Goal: Task Accomplishment & Management: Complete application form

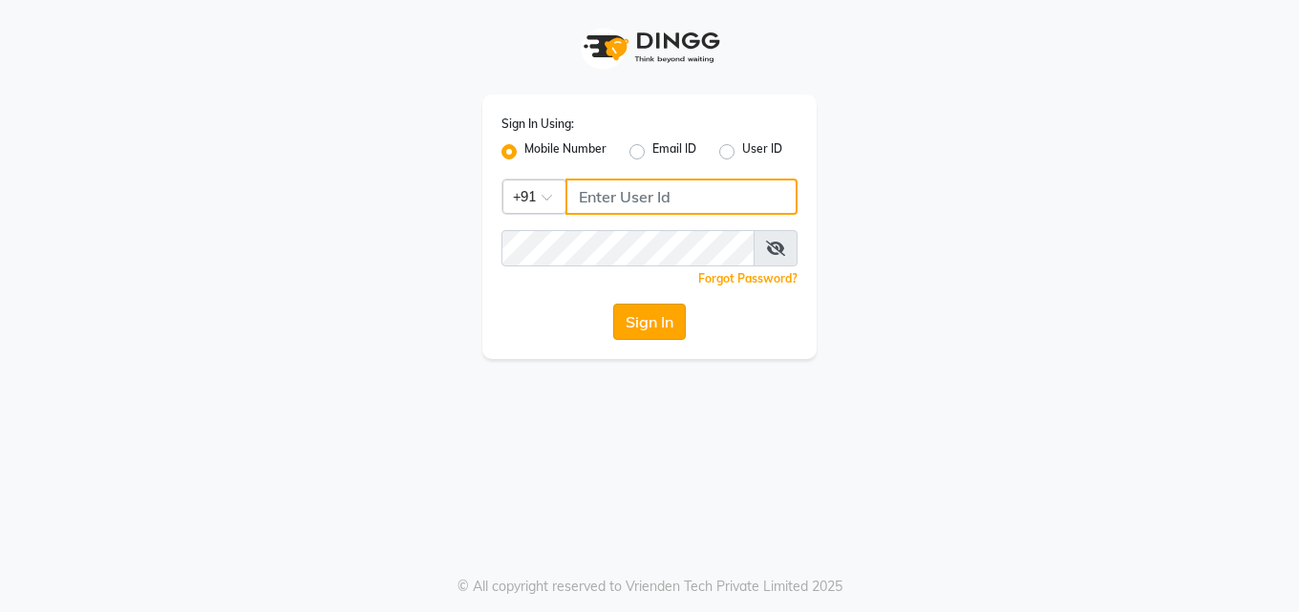
type input "7742989696"
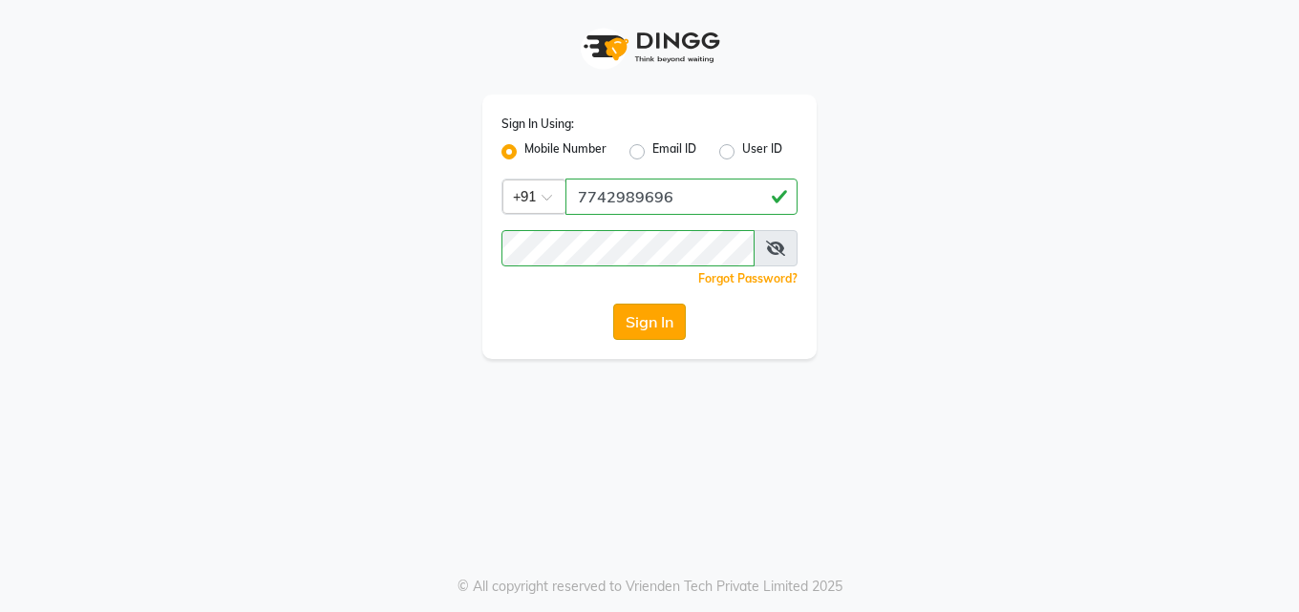
click at [676, 318] on button "Sign In" at bounding box center [649, 322] width 73 height 36
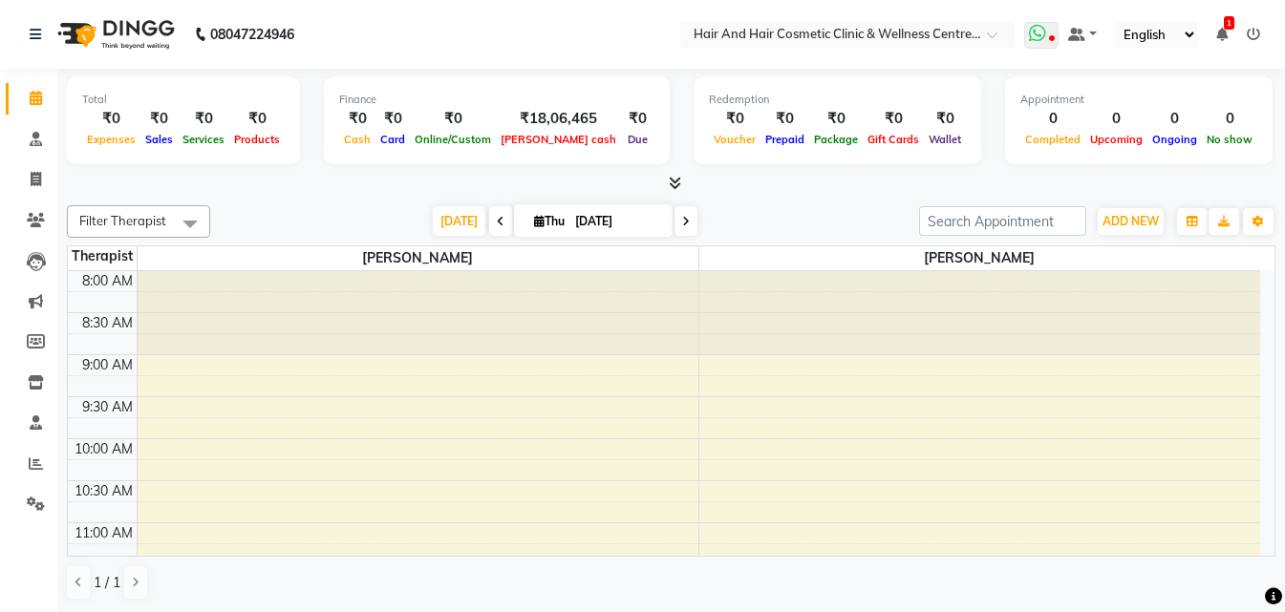
click at [1042, 37] on icon at bounding box center [1037, 33] width 17 height 19
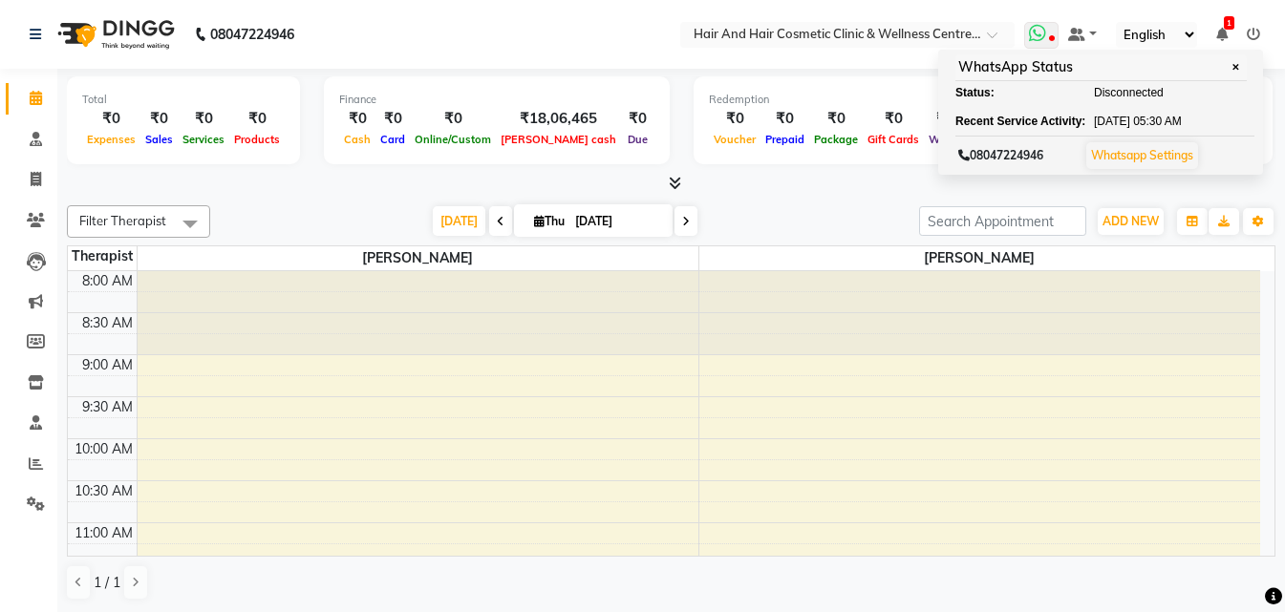
click at [1149, 157] on link "Whatsapp Settings" at bounding box center [1142, 155] width 102 height 14
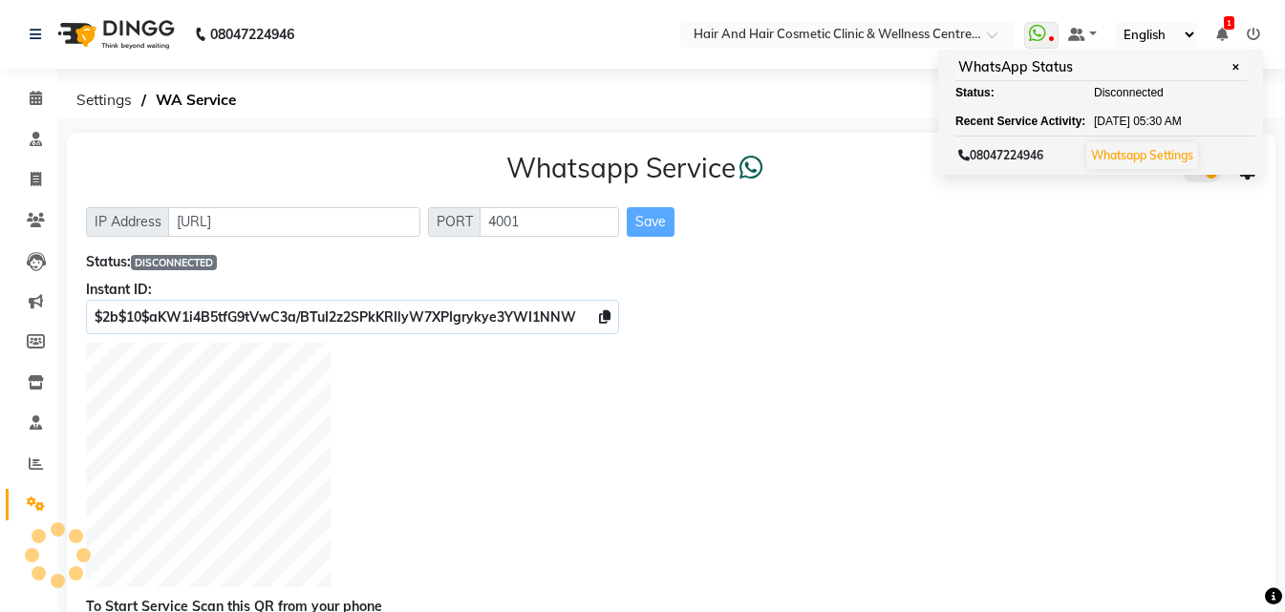
click at [856, 296] on div "Instant ID:" at bounding box center [671, 290] width 1170 height 20
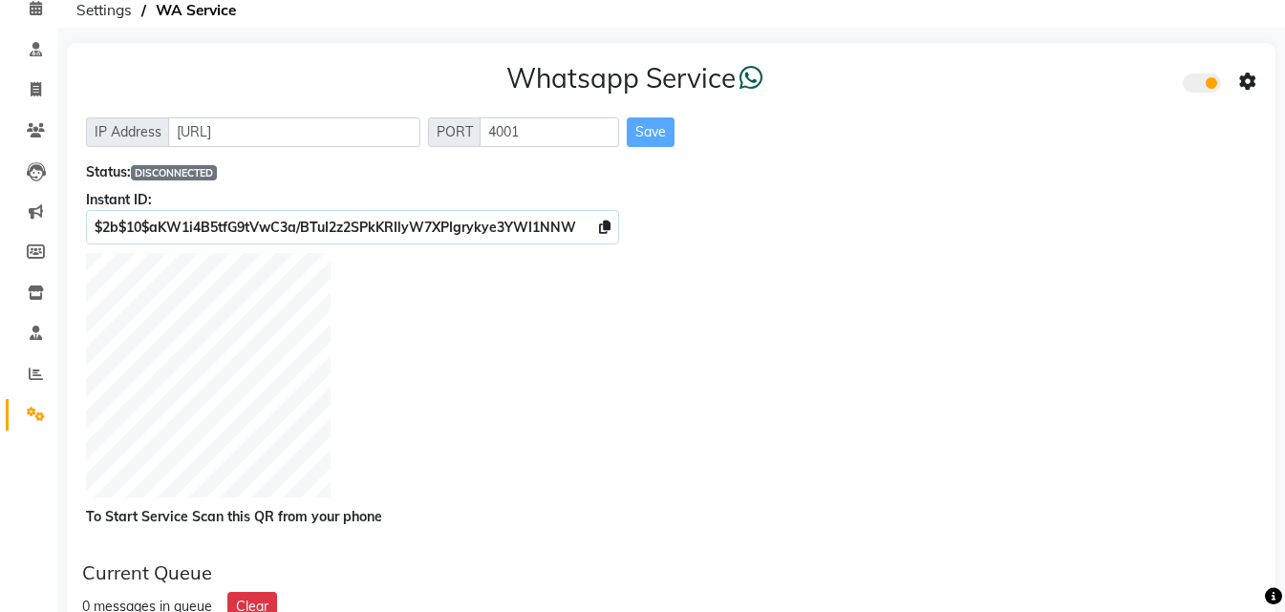
scroll to position [57, 0]
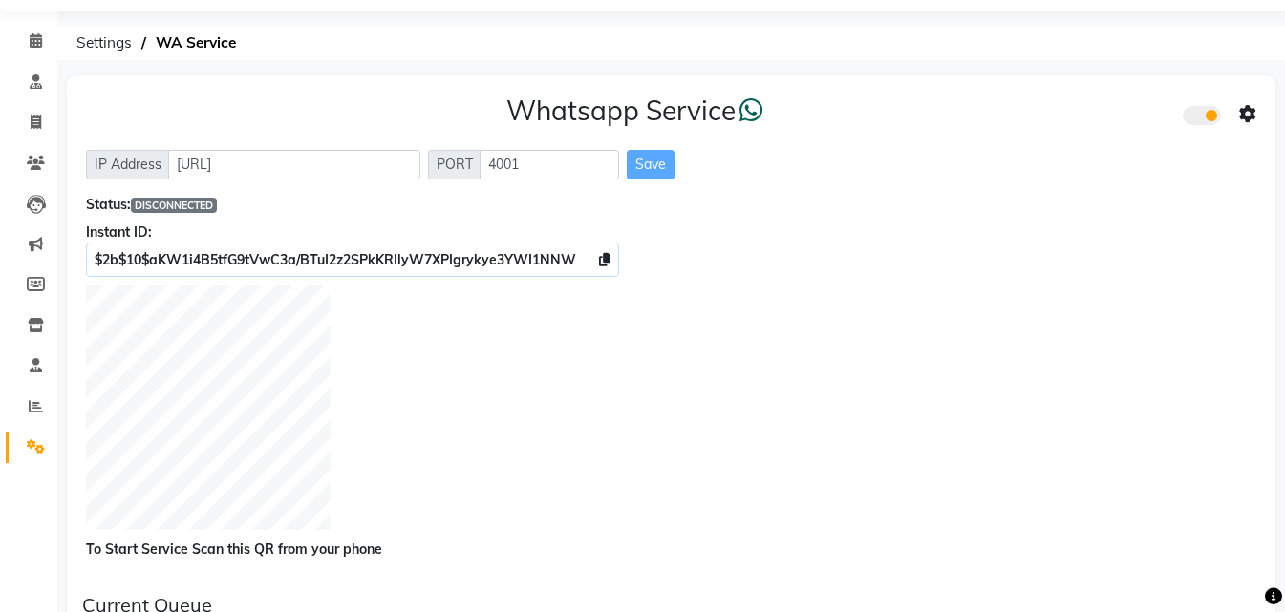
click at [1249, 111] on icon at bounding box center [1247, 114] width 17 height 17
click at [985, 269] on div "$2b$10$aKW1i4B5tfG9tVwC3a/BTuI2z2SPkKRIlyW7XPIgrykye3YWI1NNW" at bounding box center [671, 260] width 1170 height 20
click at [1246, 118] on icon at bounding box center [1247, 114] width 17 height 17
click at [1087, 99] on div "Whatsapp Settings" at bounding box center [1109, 94] width 219 height 24
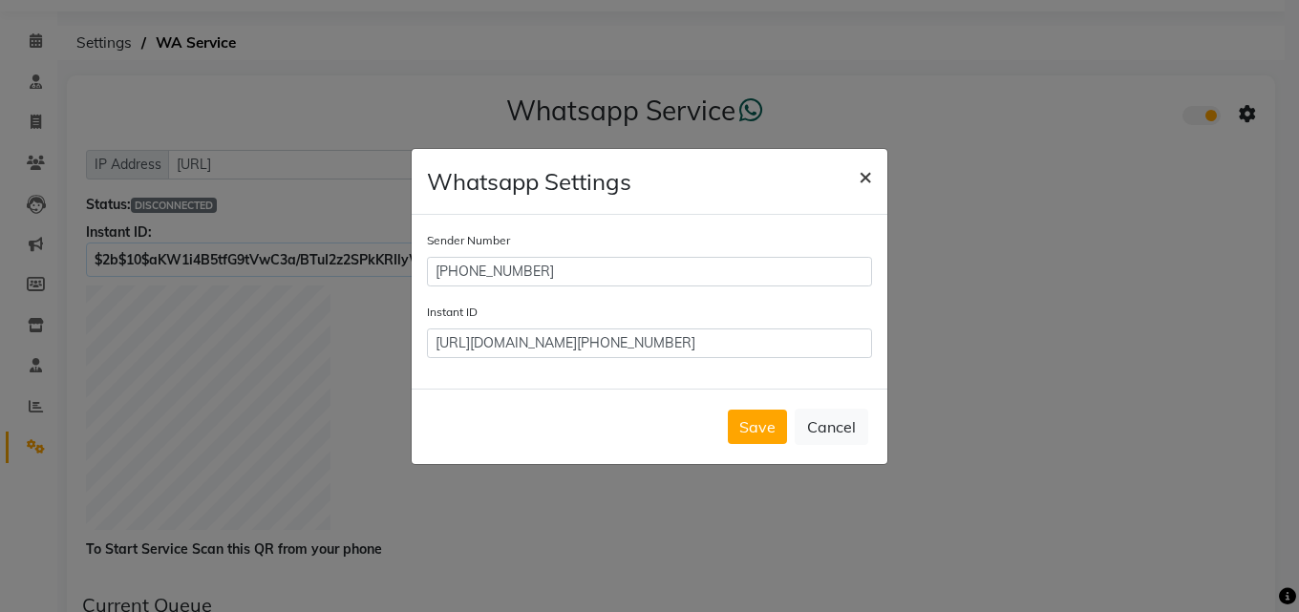
click at [861, 185] on span "×" at bounding box center [865, 175] width 13 height 29
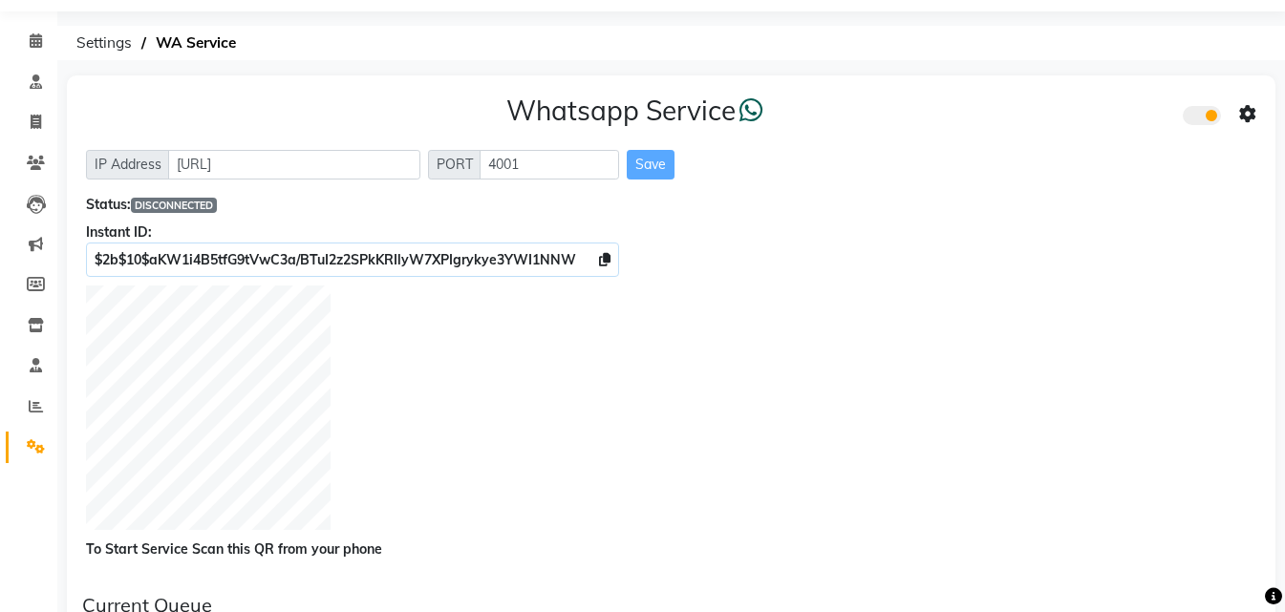
click at [877, 225] on div "Instant ID:" at bounding box center [671, 233] width 1170 height 20
click at [1243, 110] on icon at bounding box center [1247, 114] width 17 height 17
click at [1083, 103] on div "Whatsapp Settings" at bounding box center [1109, 94] width 219 height 24
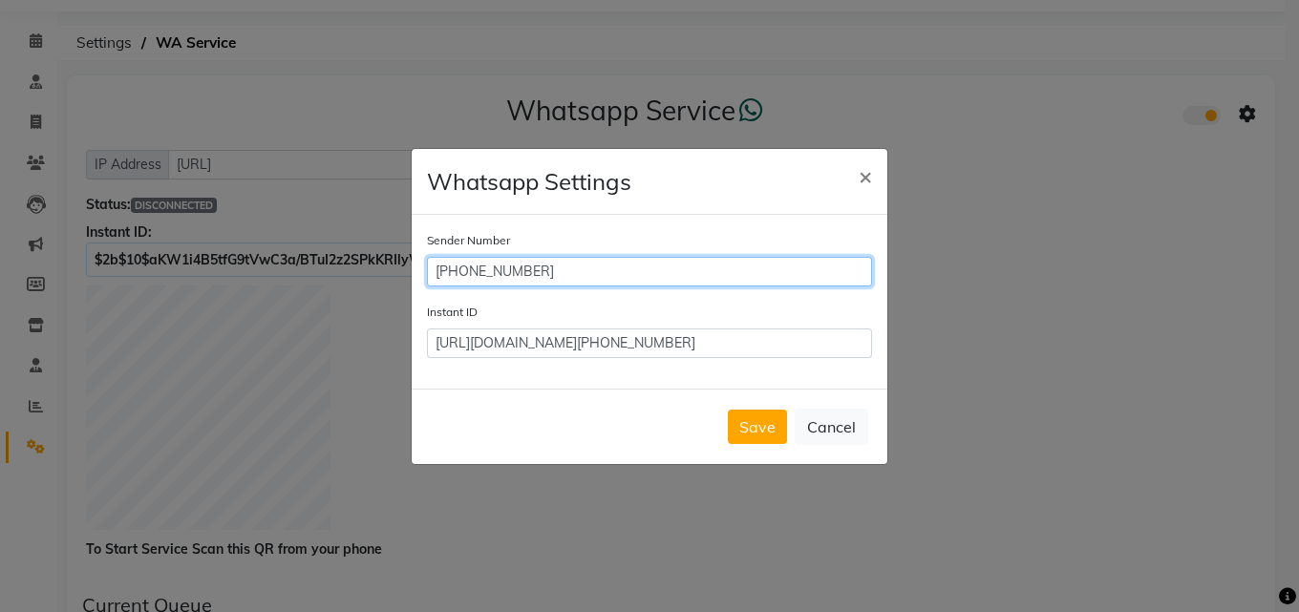
drag, startPoint x: 544, startPoint y: 271, endPoint x: 459, endPoint y: 269, distance: 85.1
click at [460, 269] on input "[PHONE_NUMBER]" at bounding box center [649, 272] width 445 height 30
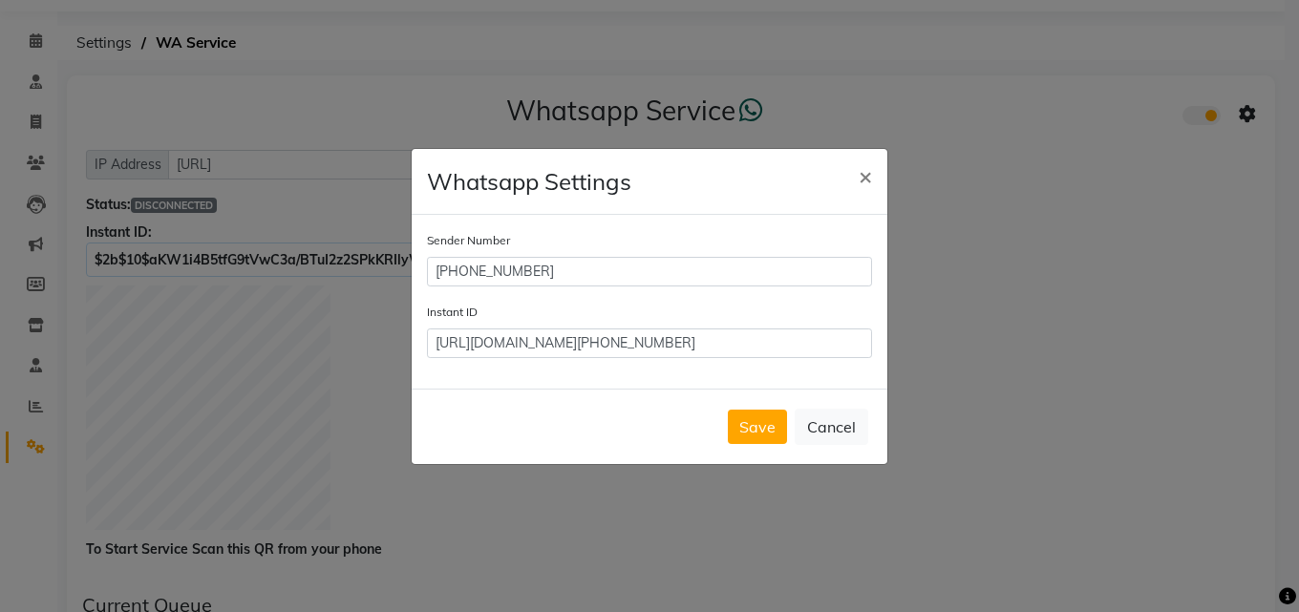
click at [629, 225] on div "Sender Number +918890772277 Instant ID https://api.whatsapp.com/send/?phone=701…" at bounding box center [650, 302] width 476 height 174
click at [869, 181] on span "×" at bounding box center [865, 175] width 13 height 29
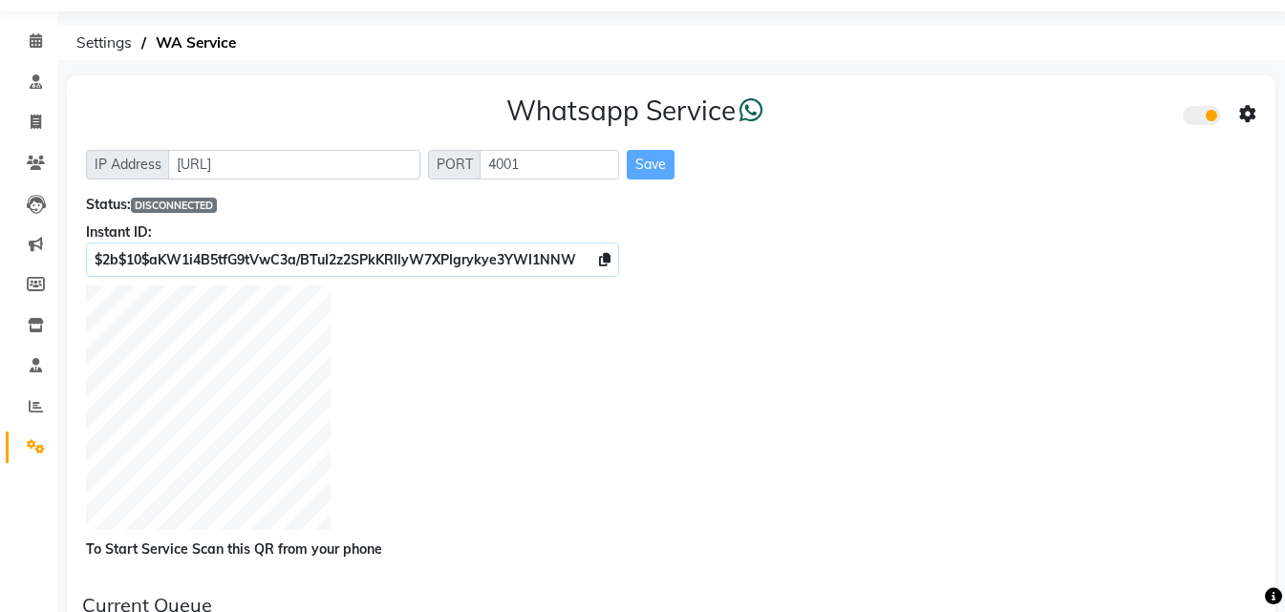
click at [869, 181] on div "Whatsapp Service IP Address http://localhost PORT 4001 Save Status: DISCONNECTE…" at bounding box center [671, 327] width 1209 height 504
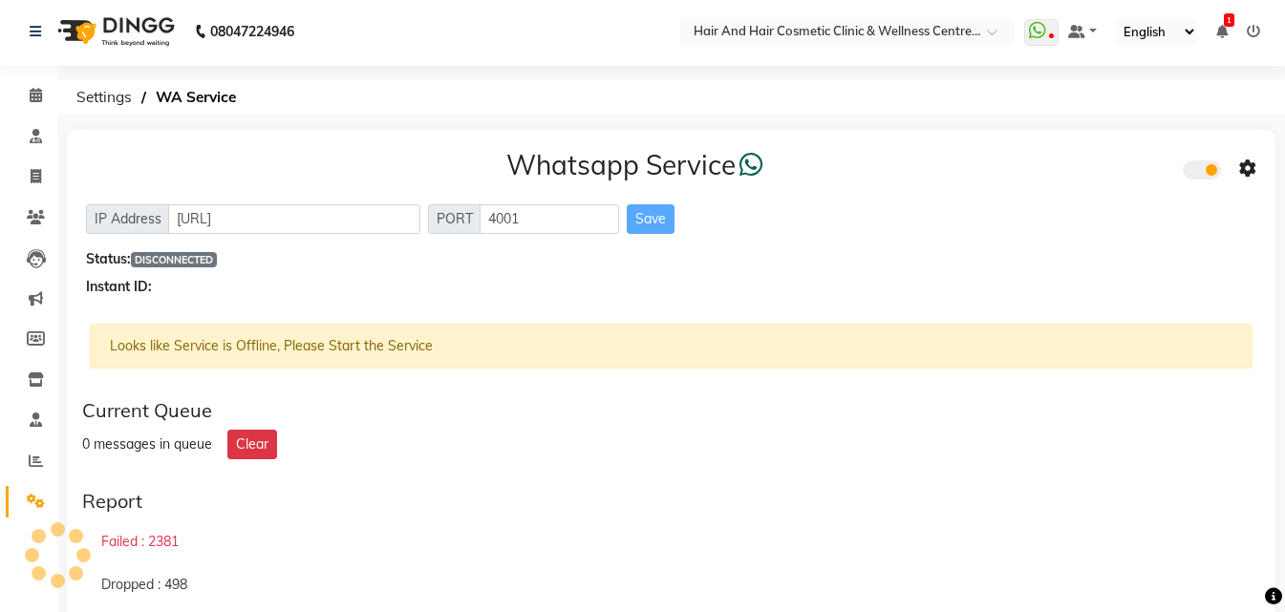
scroll to position [0, 0]
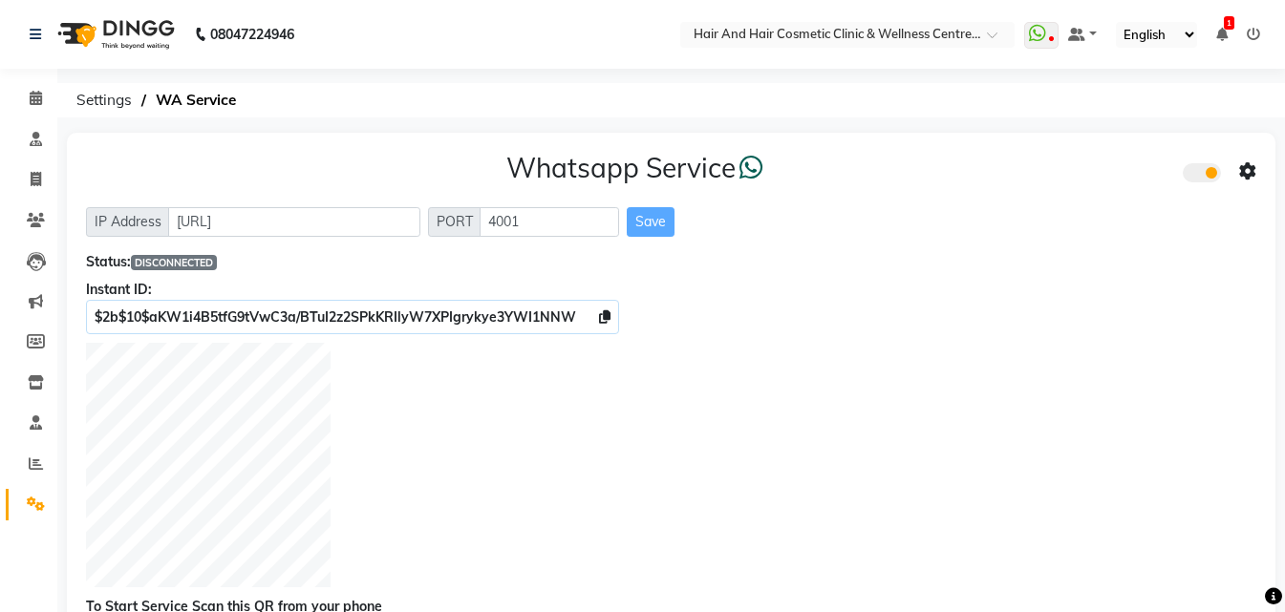
click at [1246, 175] on icon at bounding box center [1247, 171] width 17 height 17
click at [1079, 151] on div "Whatsapp Settings" at bounding box center [1109, 152] width 219 height 24
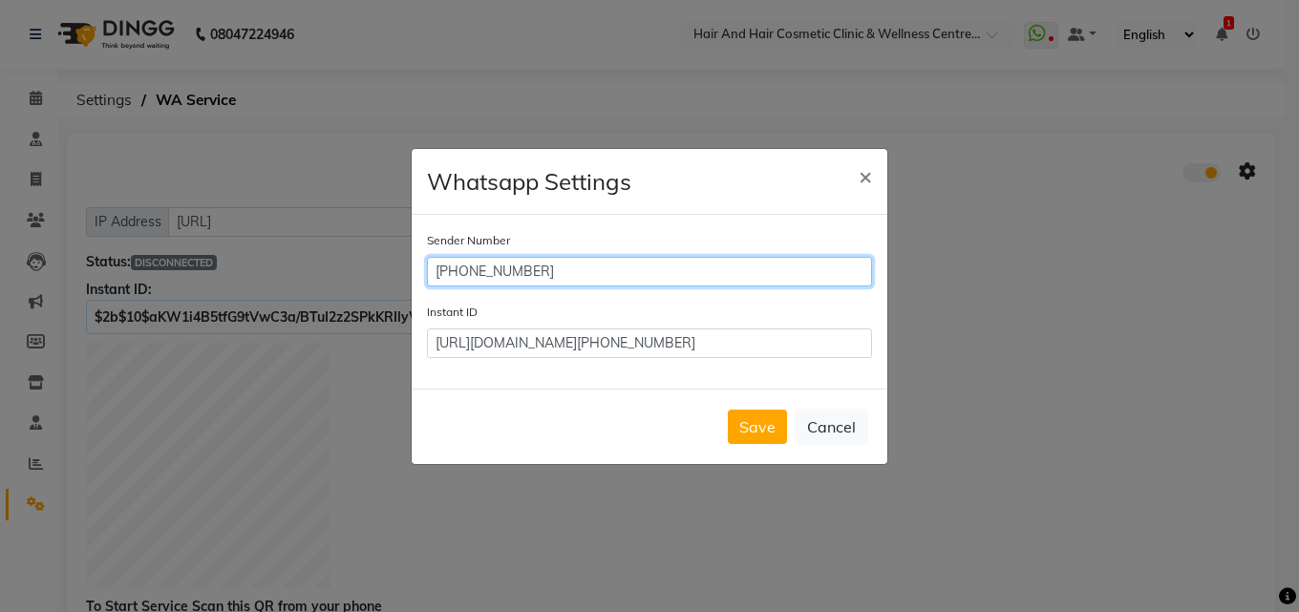
drag, startPoint x: 459, startPoint y: 270, endPoint x: 609, endPoint y: 258, distance: 150.5
click at [609, 258] on input "[PHONE_NUMBER]" at bounding box center [649, 272] width 445 height 30
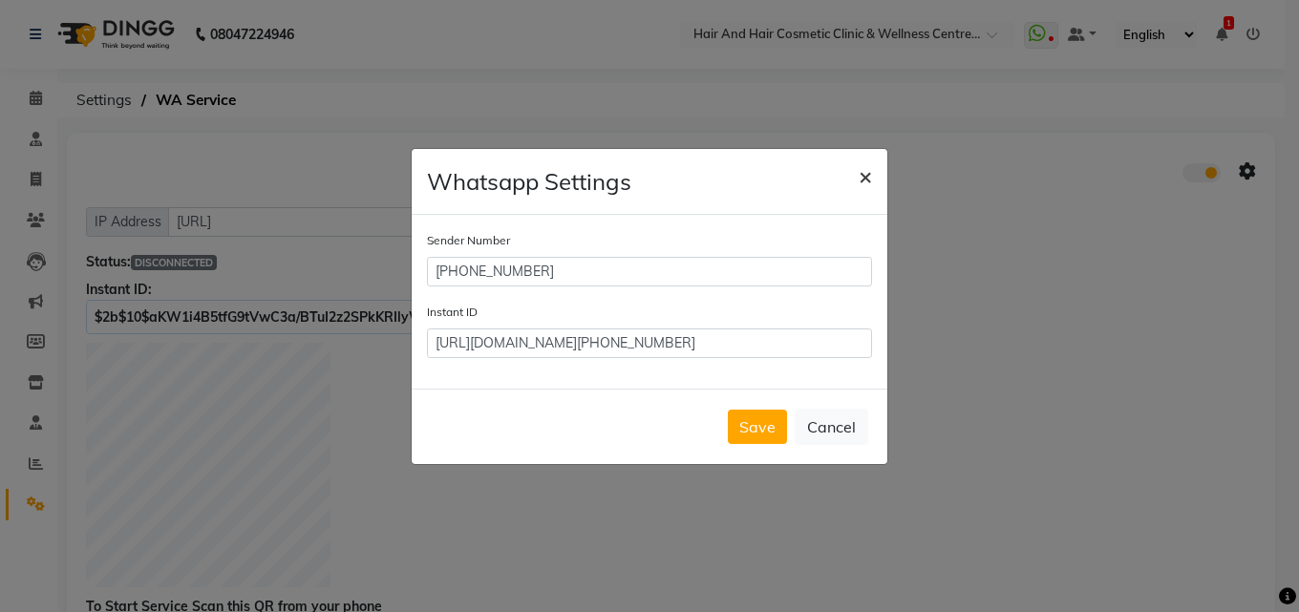
click at [863, 170] on span "×" at bounding box center [865, 175] width 13 height 29
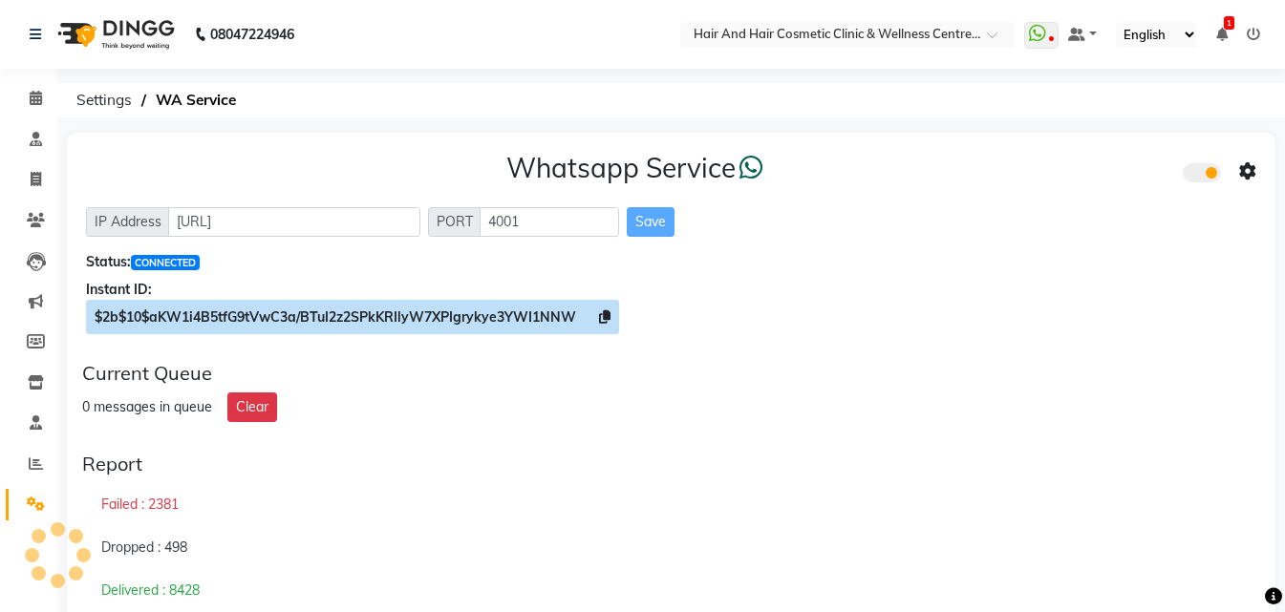
click at [605, 313] on icon at bounding box center [604, 317] width 11 height 13
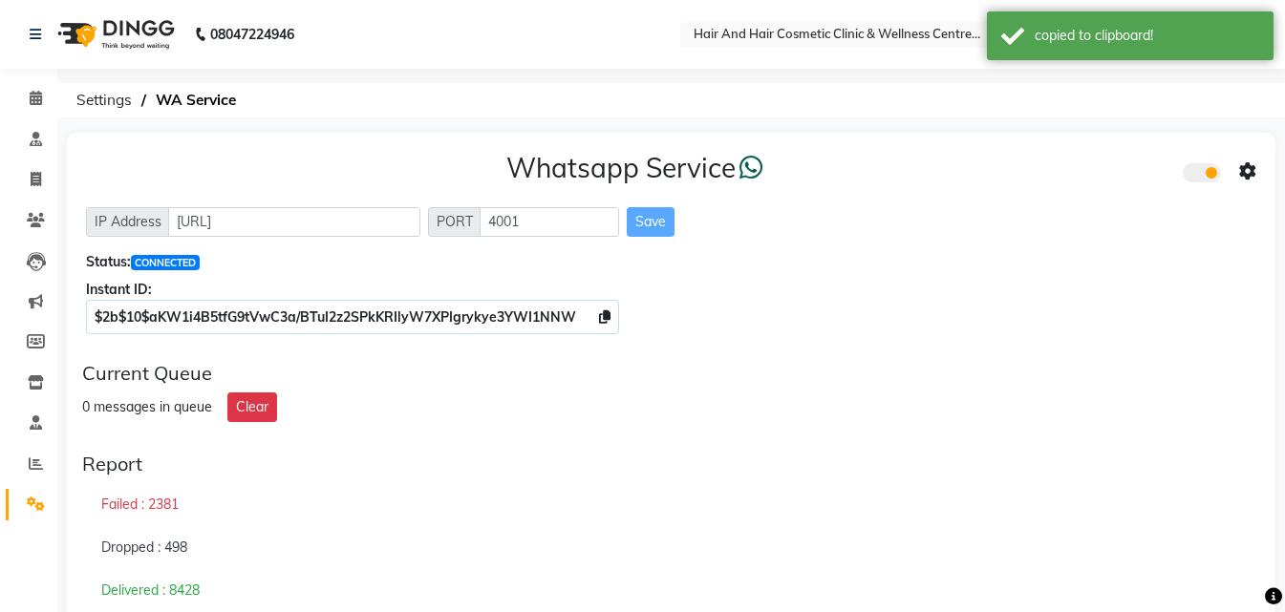
click at [1253, 164] on icon at bounding box center [1247, 171] width 17 height 17
click at [1103, 155] on div "Whatsapp Settings" at bounding box center [1109, 152] width 219 height 24
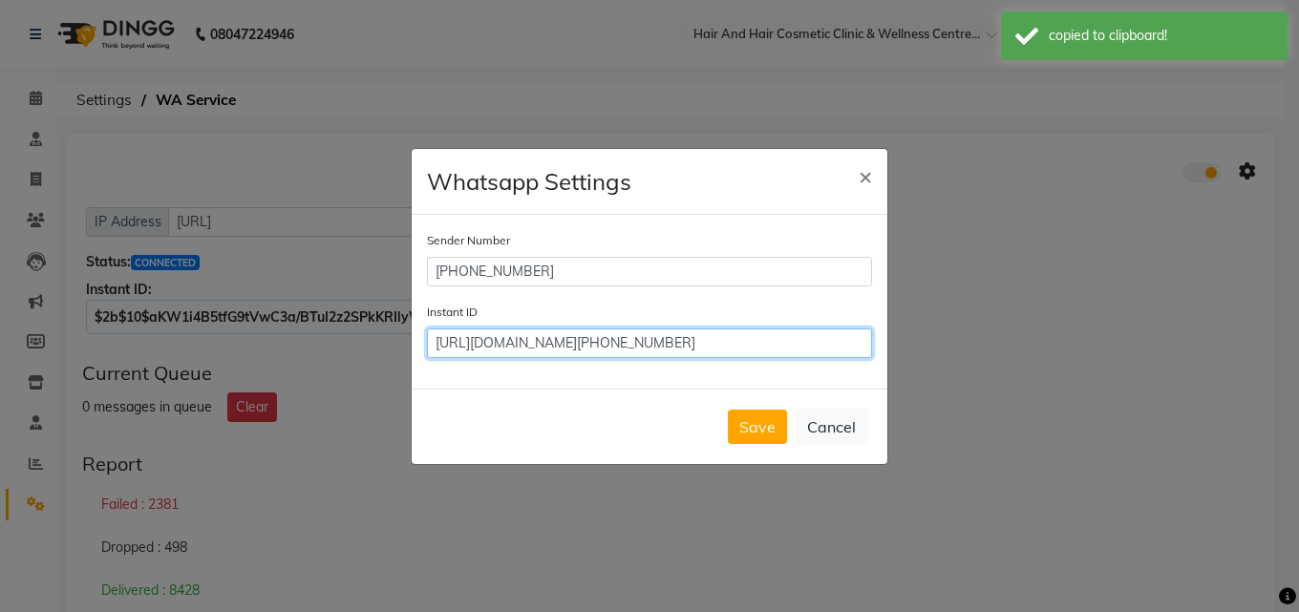
click at [561, 349] on input "https://api.whatsapp.com/send/?phone=7014751486&text&type=phone_number&app_abse…" at bounding box center [649, 344] width 445 height 30
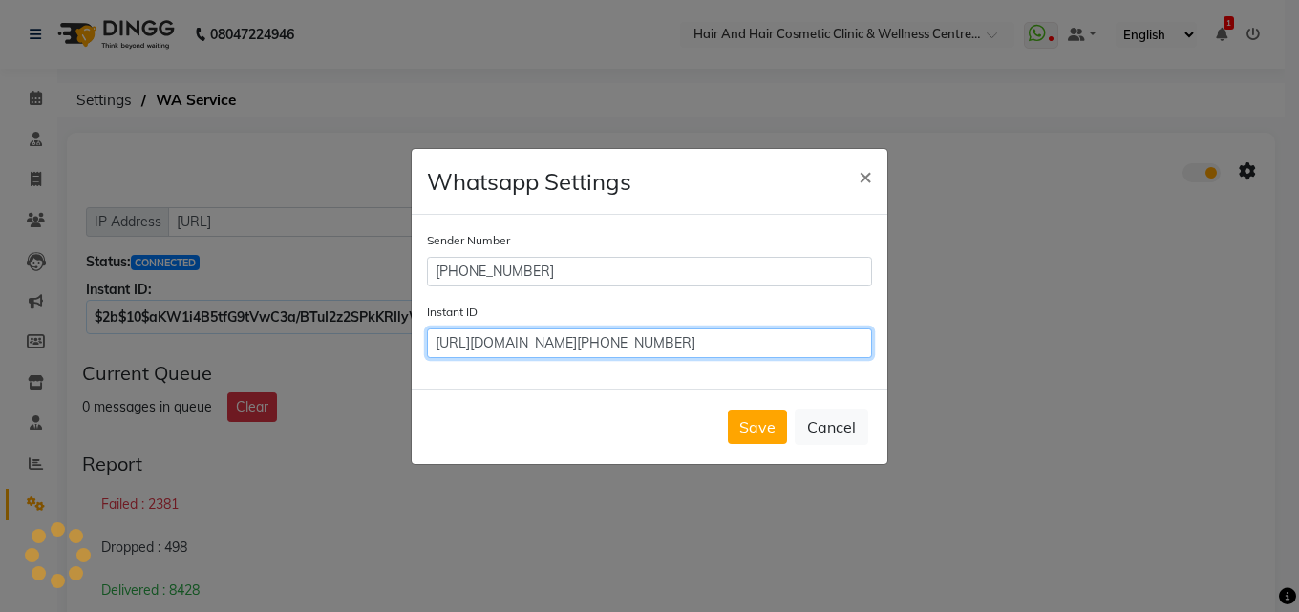
paste input "$2b$10$aKW1i4B5tfG9tVwC3a/BTuI2z2SPkKRIlyW7XPIgrykye3YWI1NNW"
type input "$2b$10$aKW1i4B5tfG9tVwC3a/BTuI2z2SPkKRIlyW7XPIgrykye3YWI1NNW"
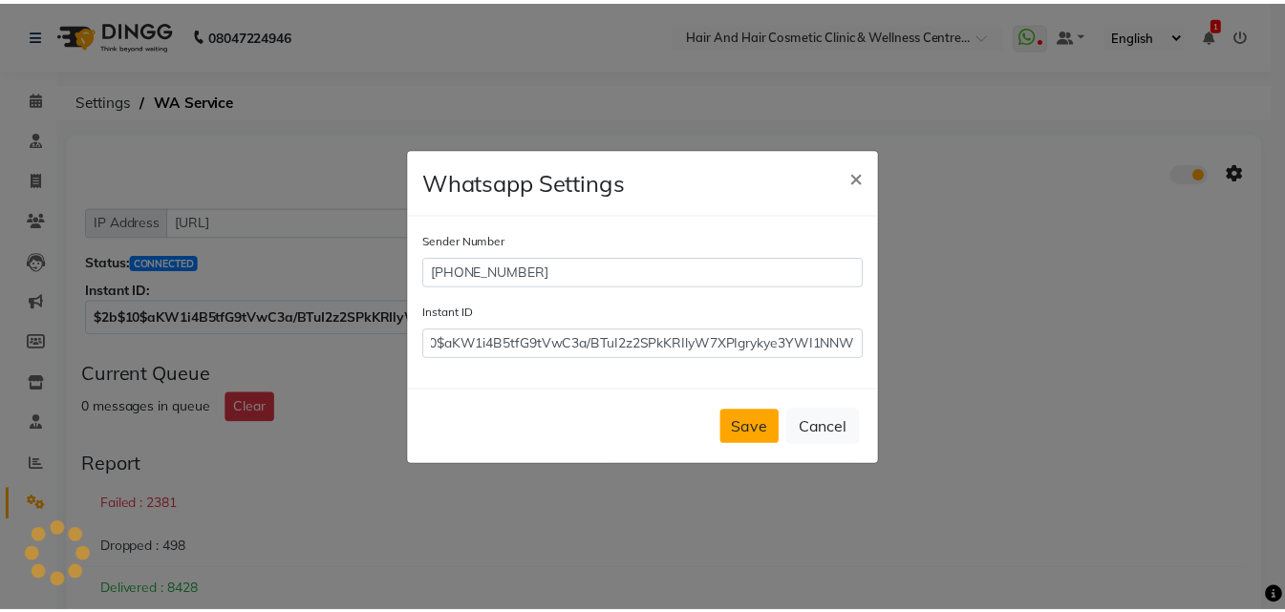
scroll to position [0, 0]
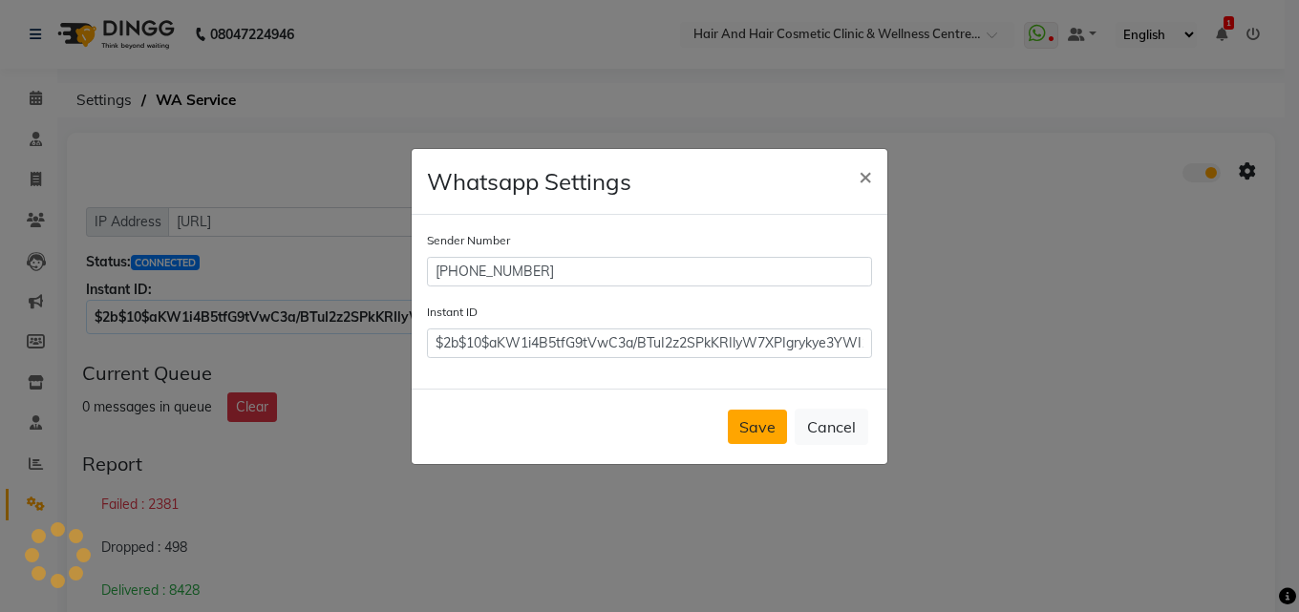
click at [754, 430] on button "Save" at bounding box center [757, 427] width 59 height 34
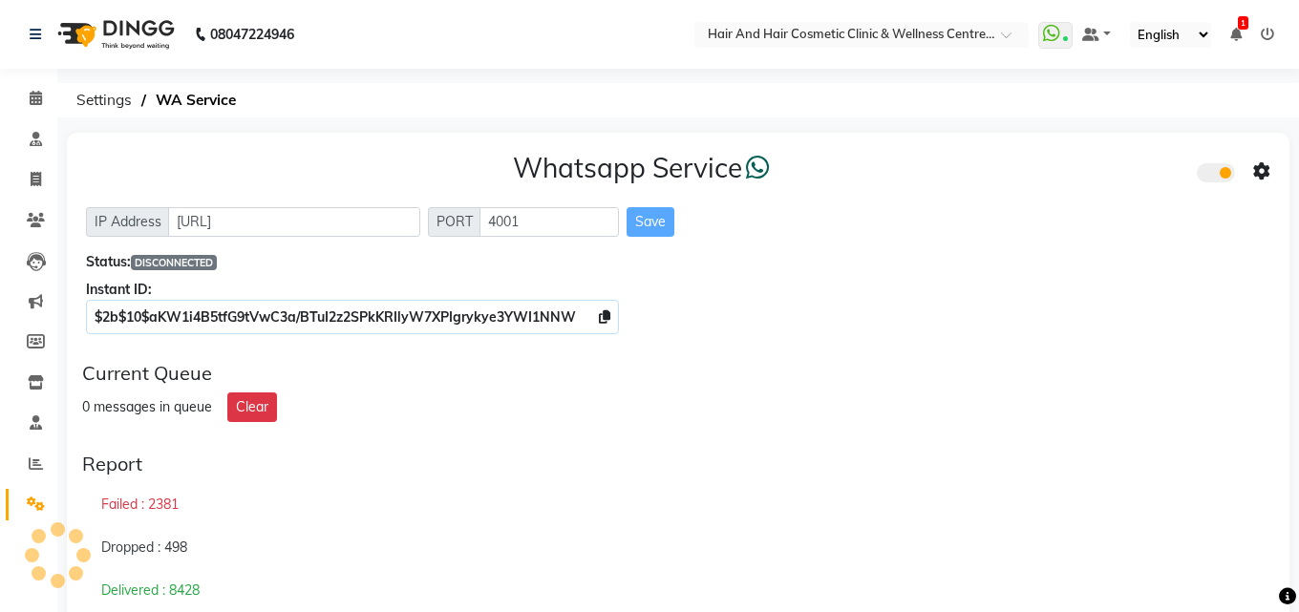
select select "en"
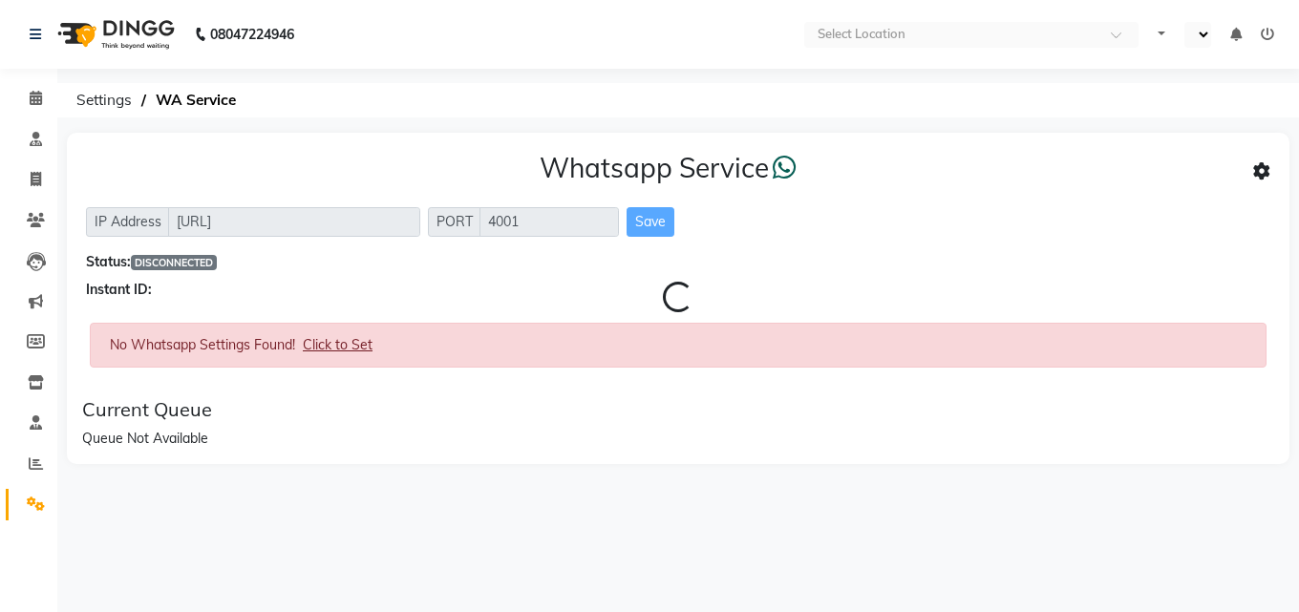
select select "en"
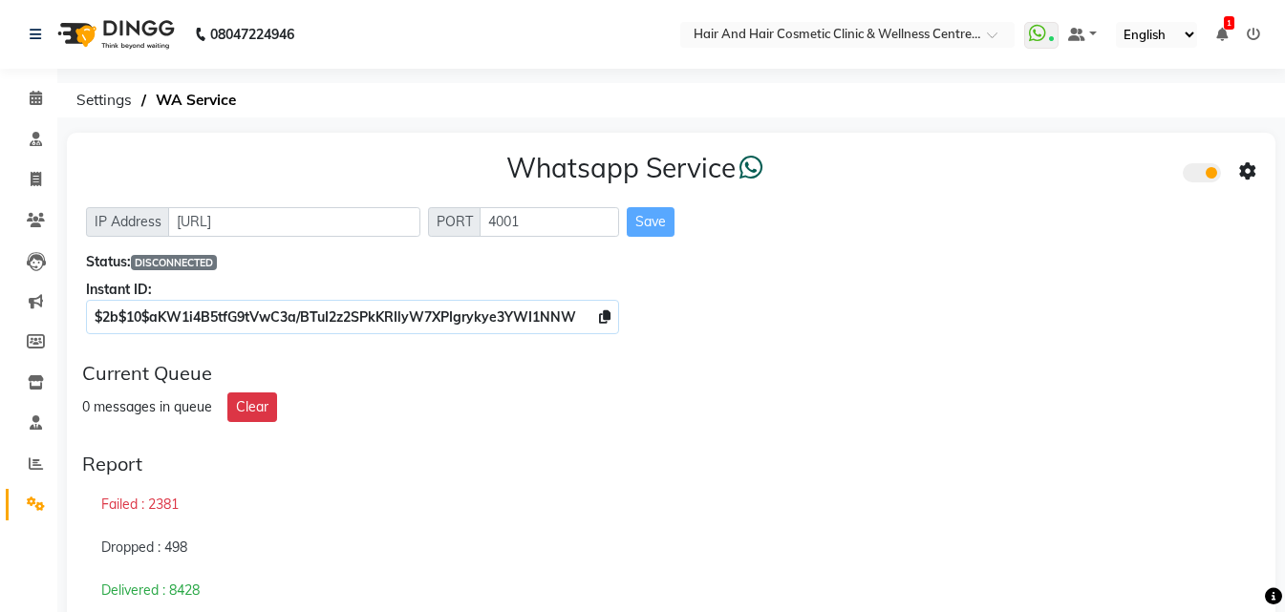
click at [113, 30] on img at bounding box center [114, 35] width 131 height 54
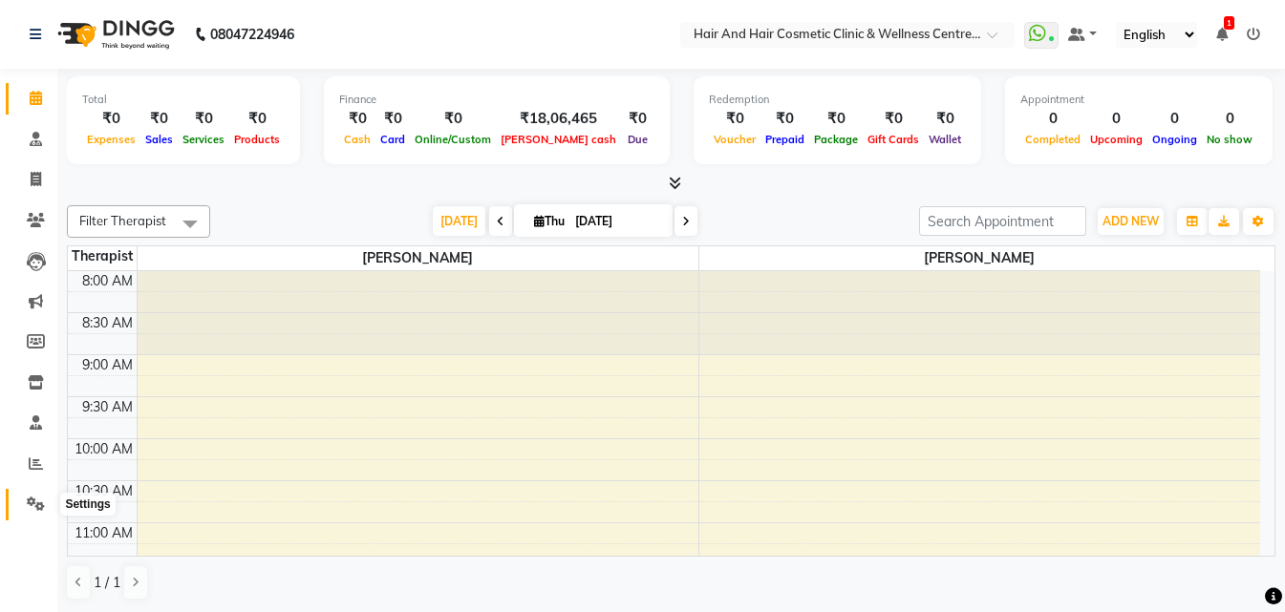
click at [34, 499] on icon at bounding box center [36, 504] width 18 height 14
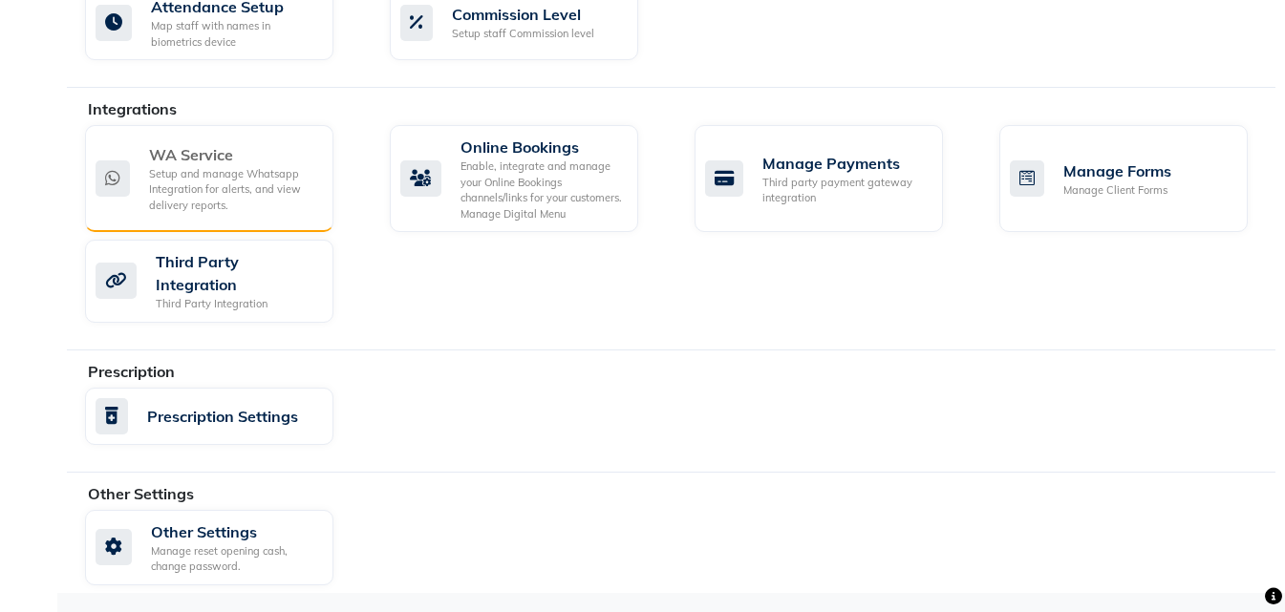
scroll to position [1060, 0]
click at [173, 190] on div "Setup and manage Whatsapp Integration for alerts, and view delivery reports." at bounding box center [233, 190] width 169 height 48
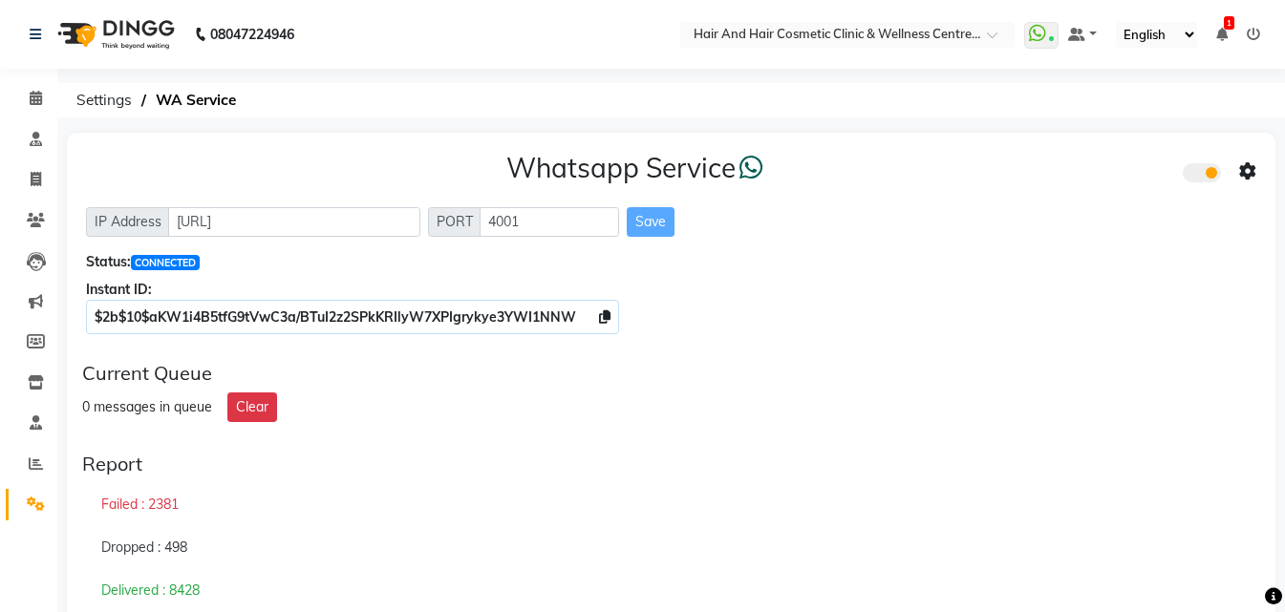
click at [1255, 170] on icon at bounding box center [1247, 171] width 17 height 17
click at [1106, 154] on div "Whatsapp Settings" at bounding box center [1109, 152] width 219 height 24
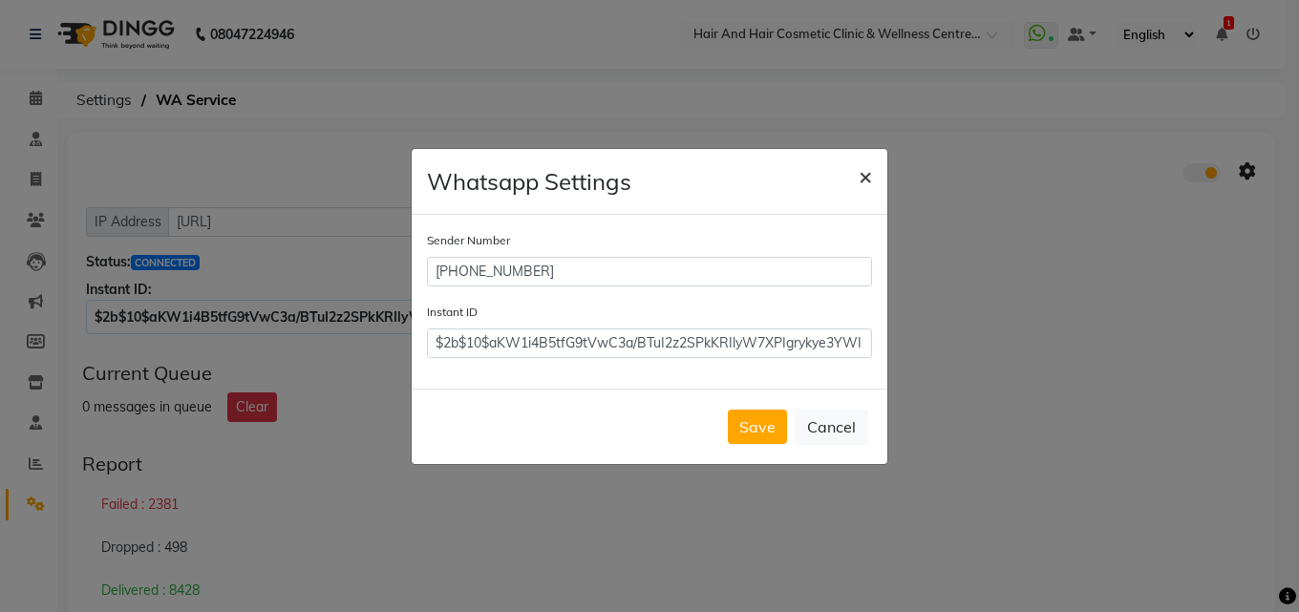
click at [859, 178] on span "×" at bounding box center [865, 175] width 13 height 29
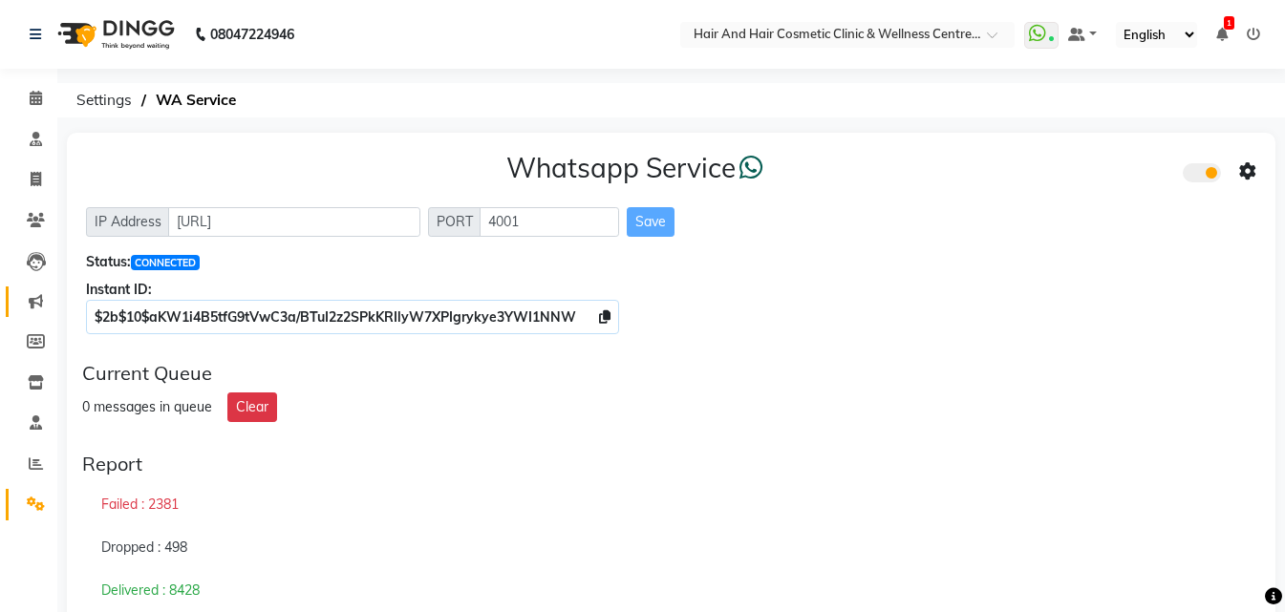
click at [25, 315] on link "Marketing" at bounding box center [29, 303] width 46 height 32
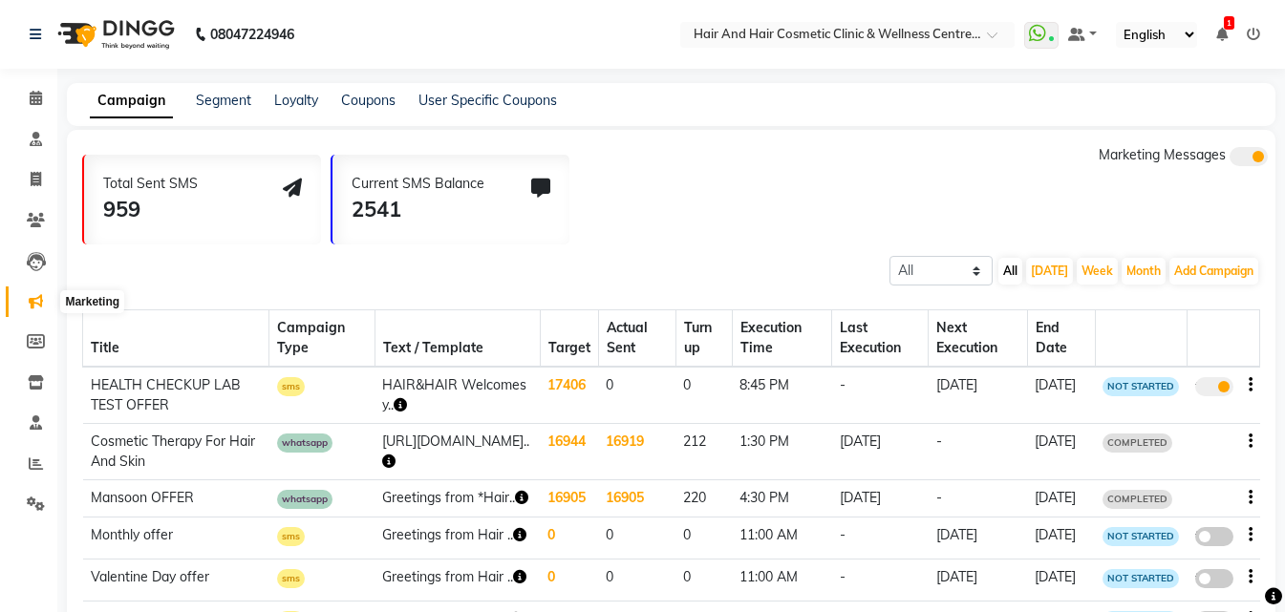
click at [30, 297] on icon at bounding box center [36, 301] width 14 height 14
click at [124, 97] on link "Campaign" at bounding box center [131, 101] width 83 height 34
click at [1204, 268] on button "Add Campaign" at bounding box center [1214, 271] width 89 height 27
click at [1181, 361] on div "WhatsApp (Direct)" at bounding box center [1196, 359] width 161 height 29
select select "2"
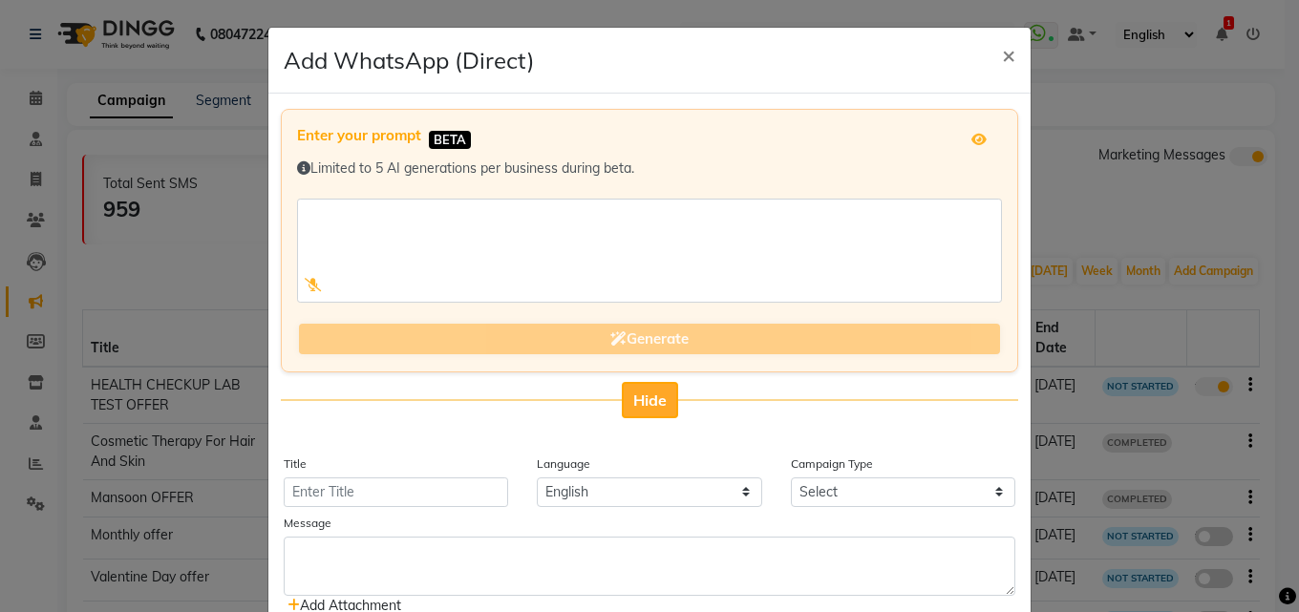
click at [637, 402] on span "Hide" at bounding box center [650, 400] width 33 height 19
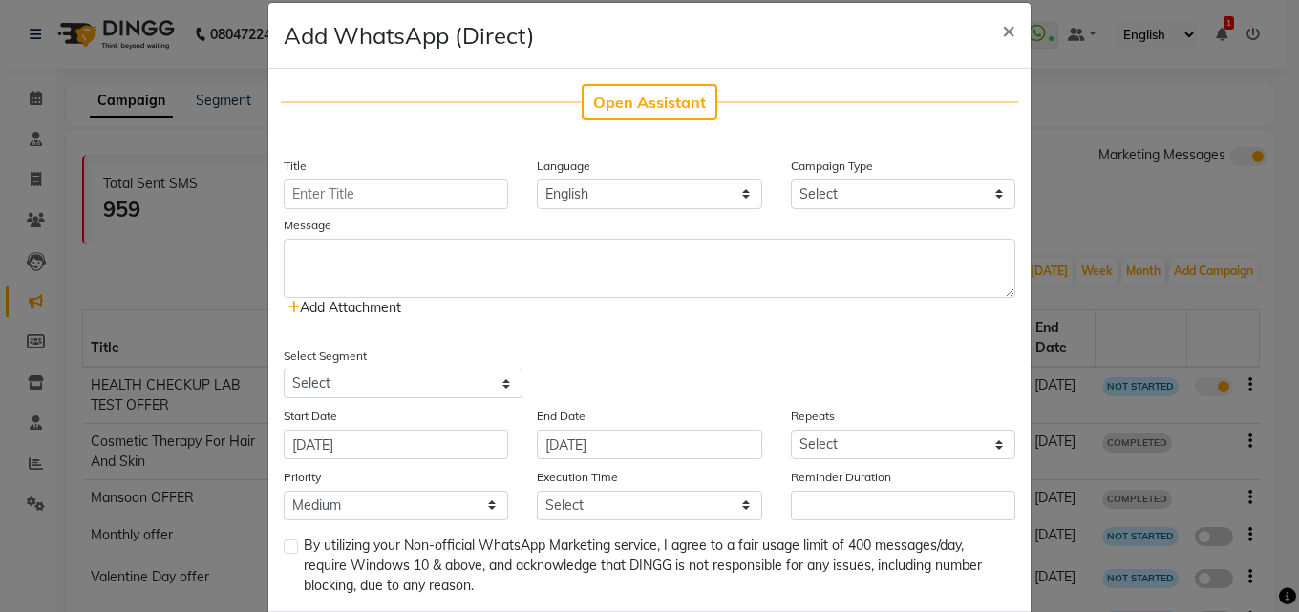
scroll to position [26, 0]
click at [331, 196] on input "Title" at bounding box center [396, 194] width 225 height 30
click at [809, 185] on select "Select Birthday Anniversary Promotional Service reminder" at bounding box center [903, 194] width 225 height 30
select select "3"
click at [791, 179] on select "Select Birthday Anniversary Promotional Service reminder" at bounding box center [903, 194] width 225 height 30
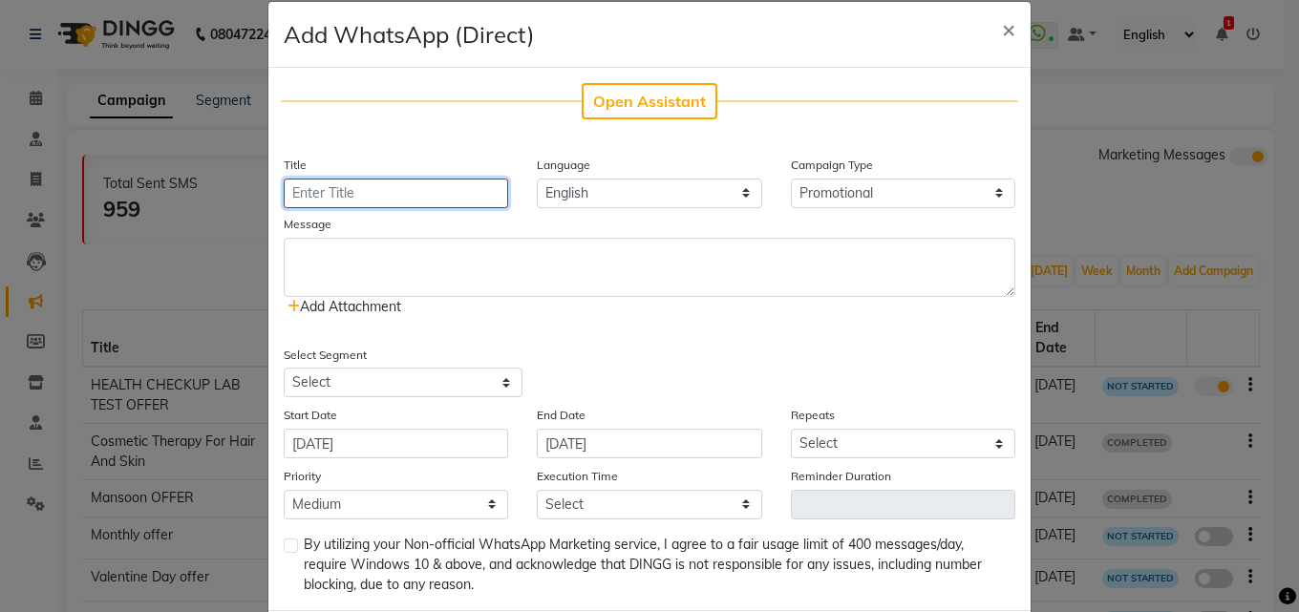
click at [413, 191] on input "Title" at bounding box center [396, 194] width 225 height 30
type input "Ganpati offer"
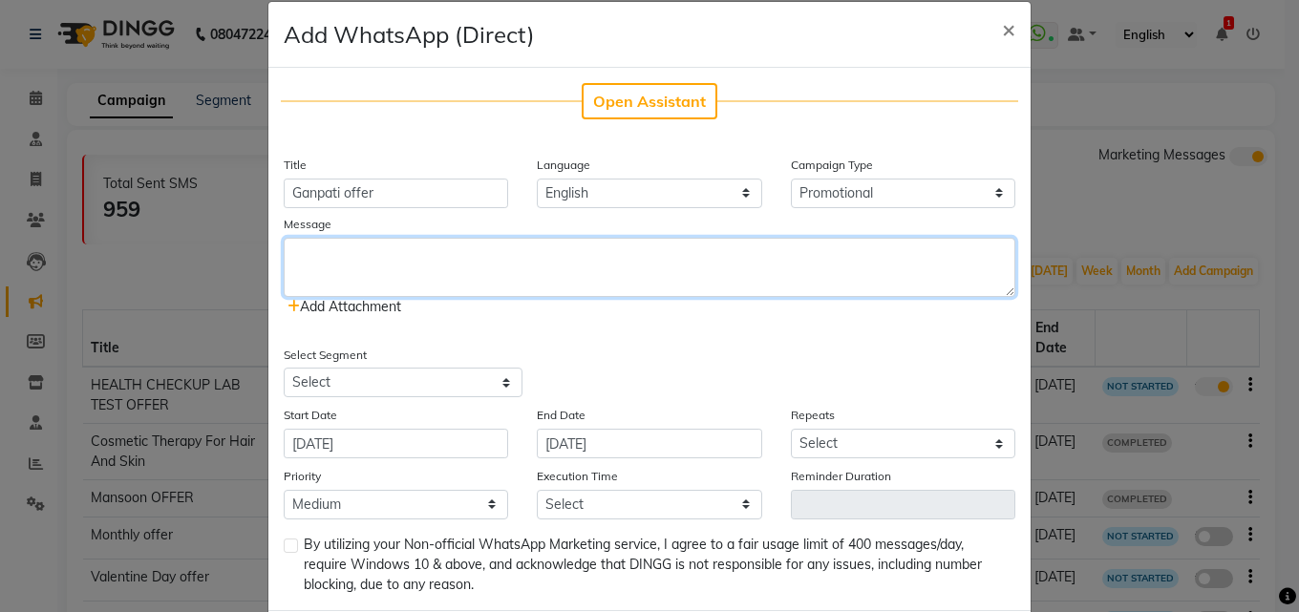
click at [369, 252] on textarea at bounding box center [650, 267] width 732 height 59
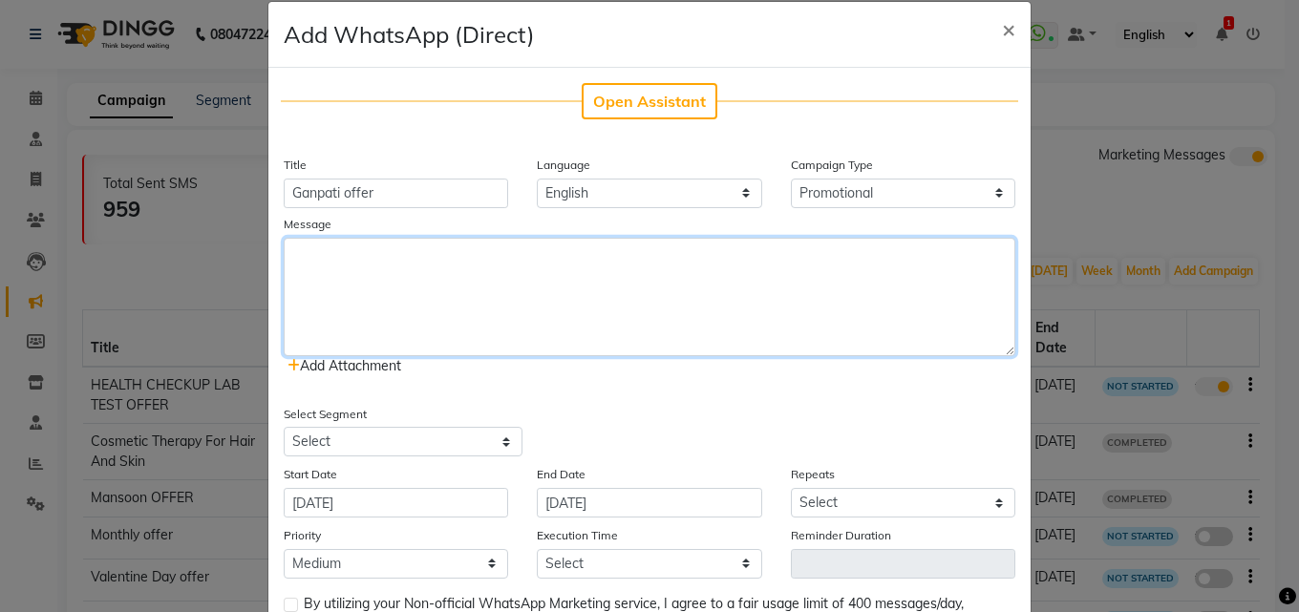
drag, startPoint x: 1003, startPoint y: 290, endPoint x: 985, endPoint y: 354, distance: 66.5
click at [984, 354] on textarea at bounding box center [650, 297] width 732 height 118
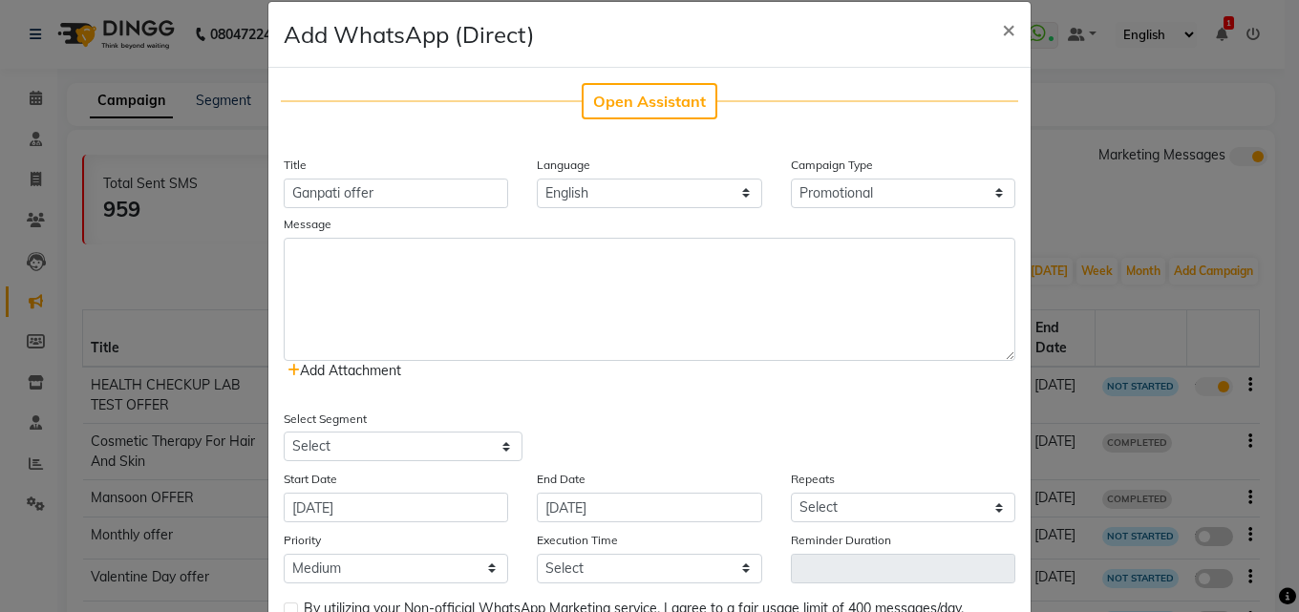
click at [290, 372] on icon at bounding box center [294, 370] width 12 height 13
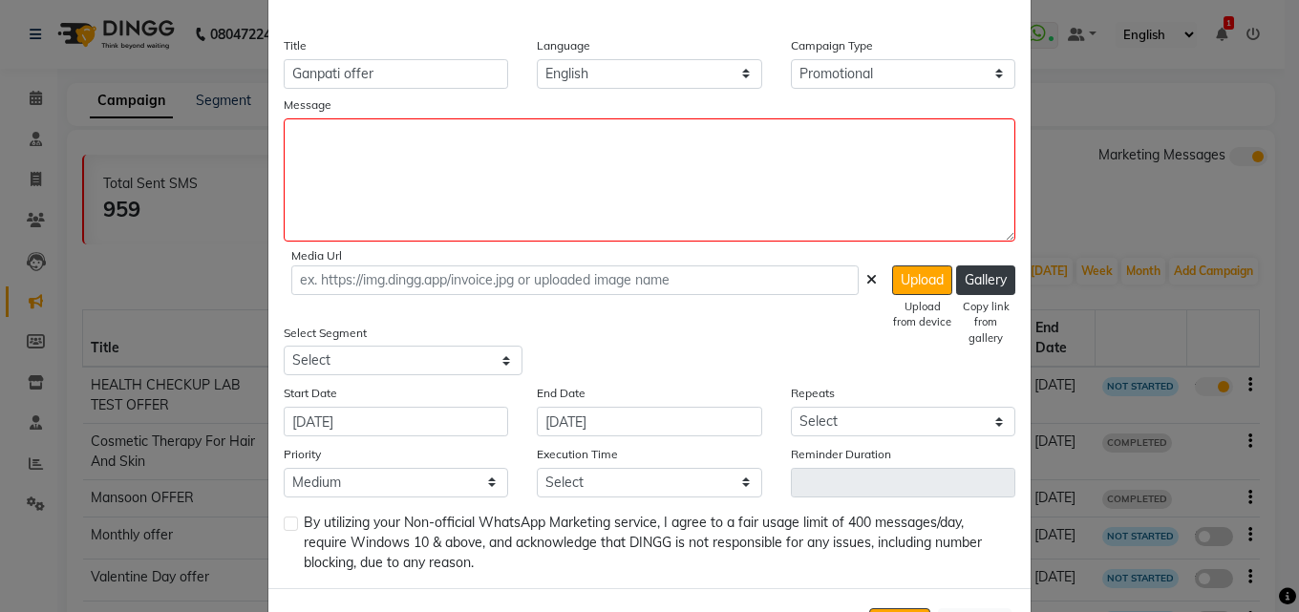
scroll to position [225, 0]
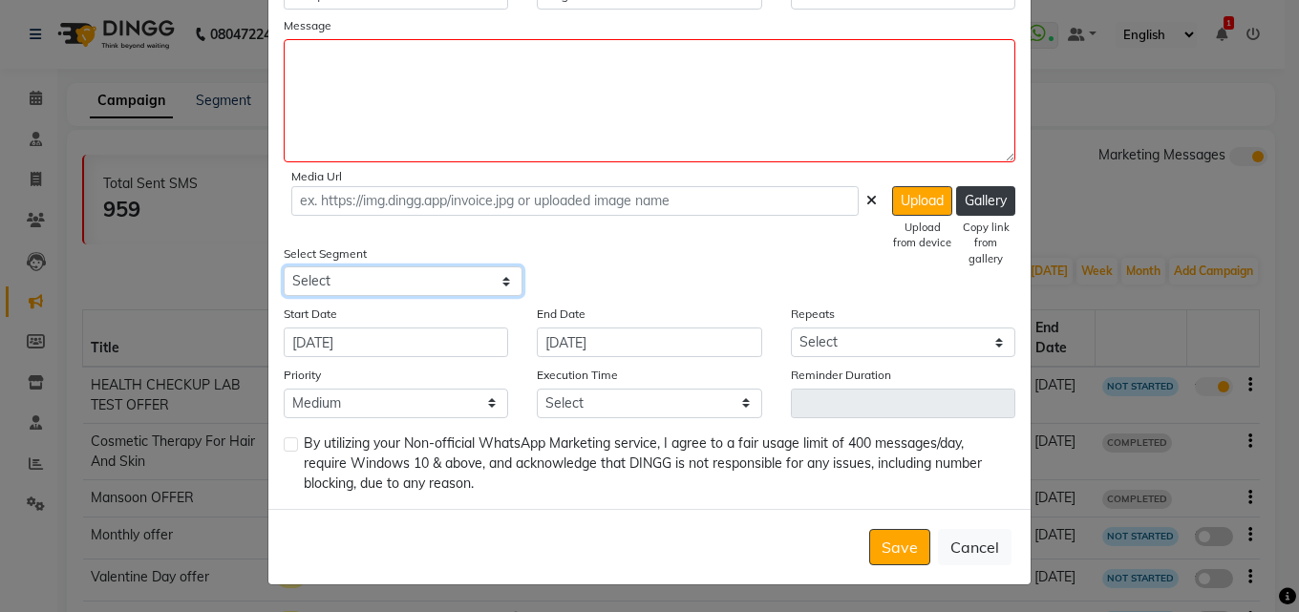
click at [428, 282] on select "Select All Customers All [DEMOGRAPHIC_DATA] Customer All [DEMOGRAPHIC_DATA] Cus…" at bounding box center [403, 282] width 239 height 30
select select "20645"
click at [284, 267] on select "Select All Customers All [DEMOGRAPHIC_DATA] Customer All [DEMOGRAPHIC_DATA] Cus…" at bounding box center [403, 282] width 239 height 30
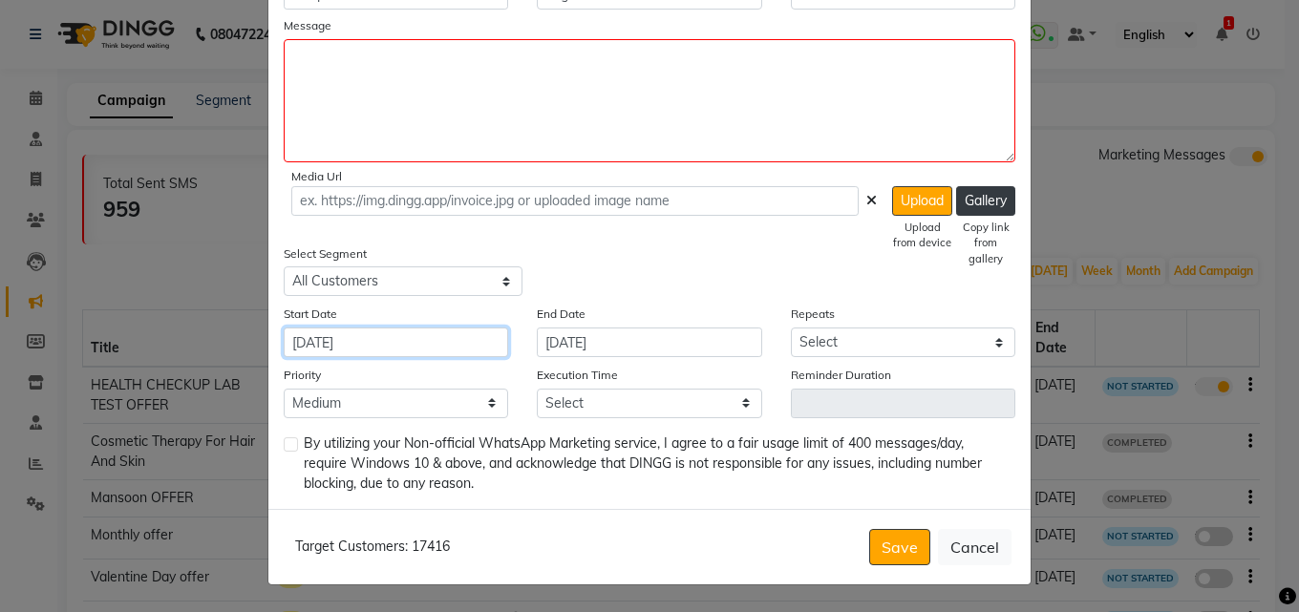
click at [372, 342] on input "[DATE]" at bounding box center [396, 343] width 225 height 30
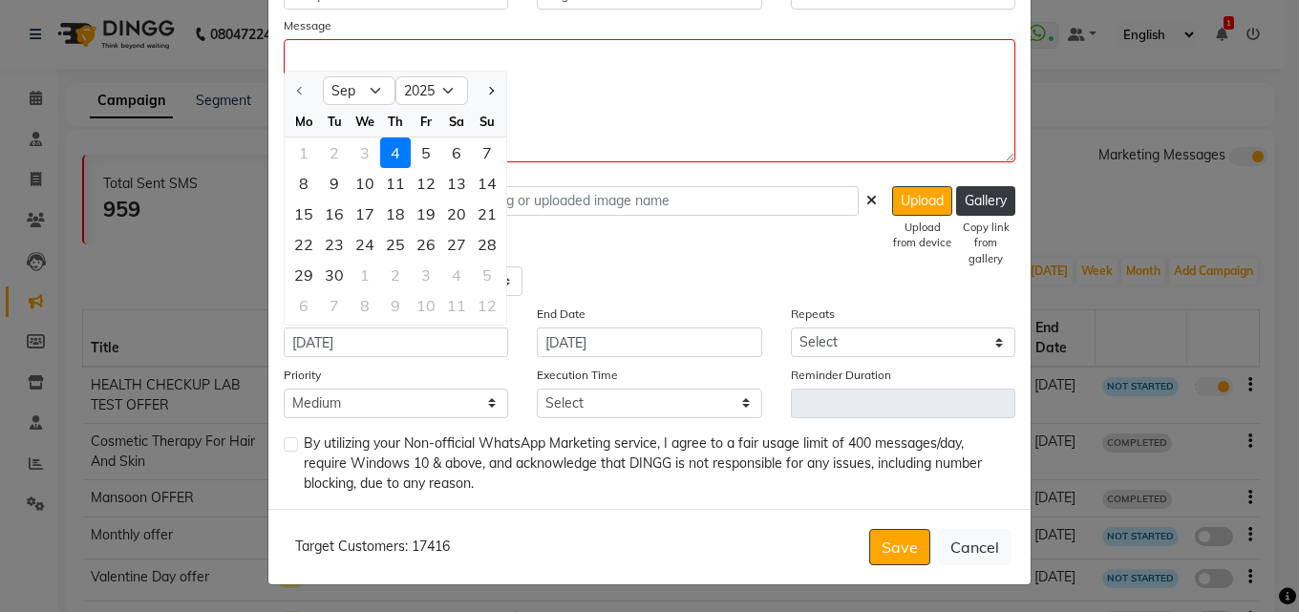
click at [394, 153] on div "4" at bounding box center [395, 153] width 31 height 31
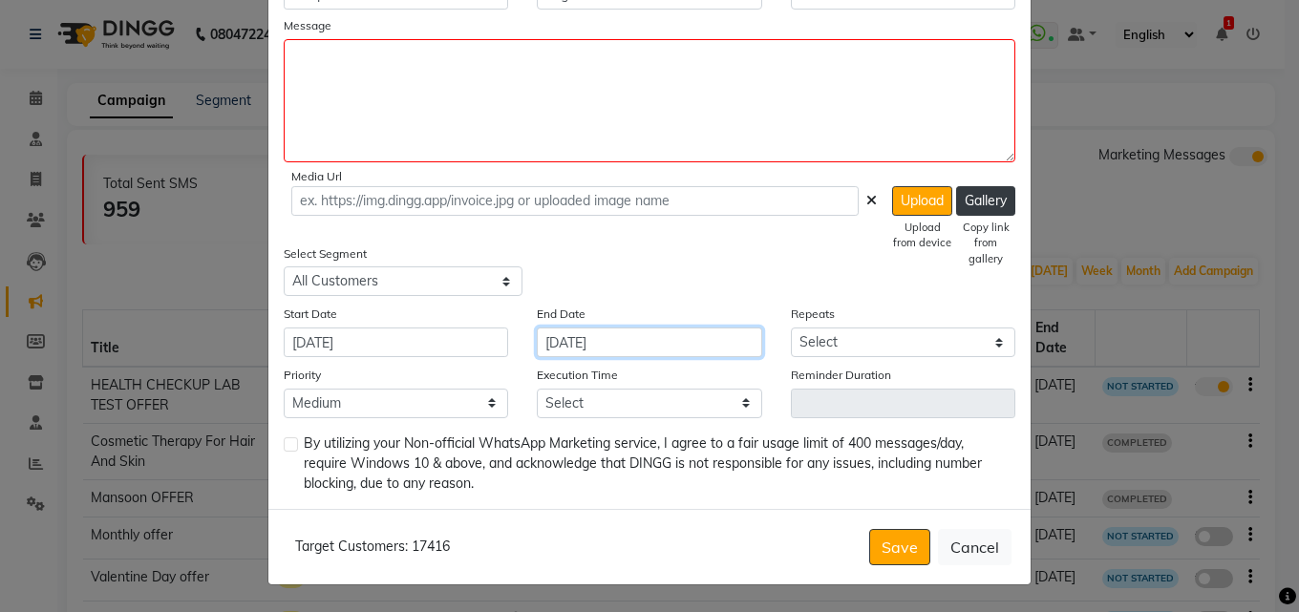
click at [598, 346] on input "[DATE]" at bounding box center [649, 343] width 225 height 30
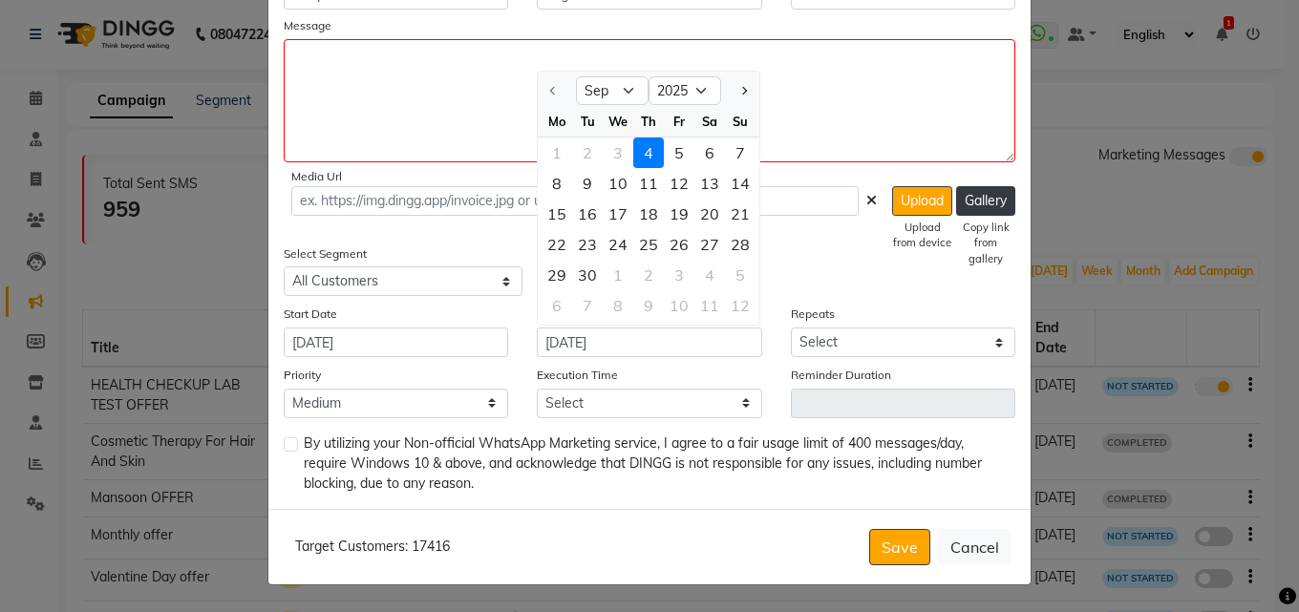
click at [643, 157] on div "4" at bounding box center [649, 153] width 31 height 31
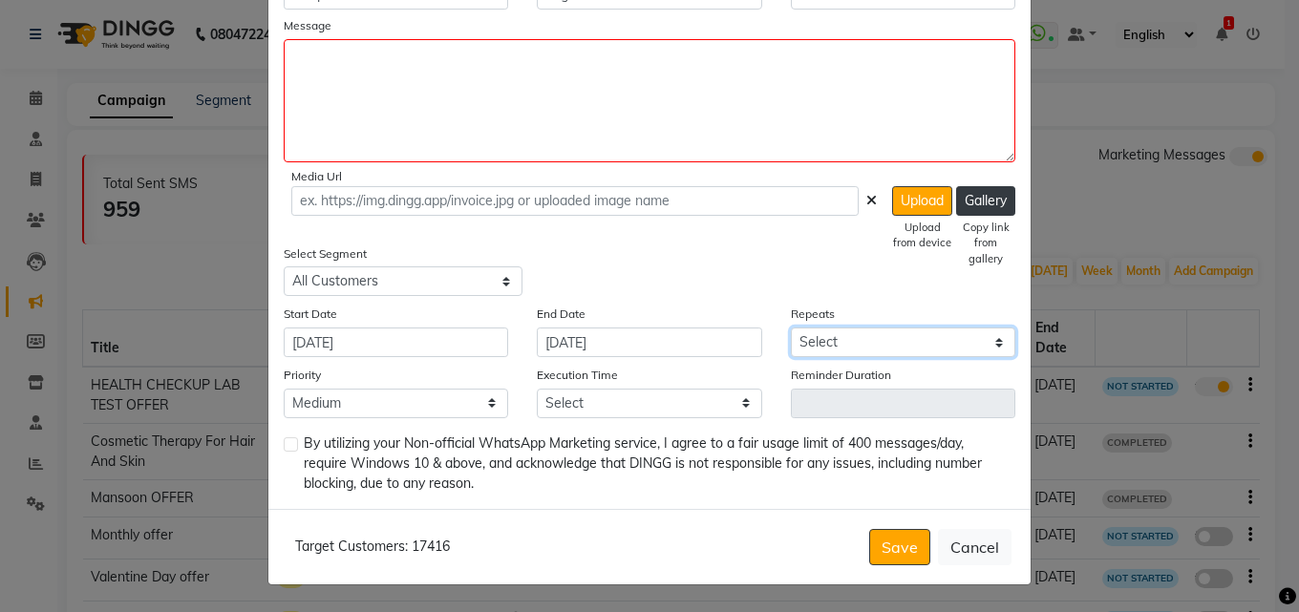
click at [839, 328] on select "Select Once Daily Alternate Day Weekly Monthly Yearly" at bounding box center [903, 343] width 225 height 30
select select "1"
click at [791, 328] on select "Select Once Daily Alternate Day Weekly Monthly Yearly" at bounding box center [903, 343] width 225 height 30
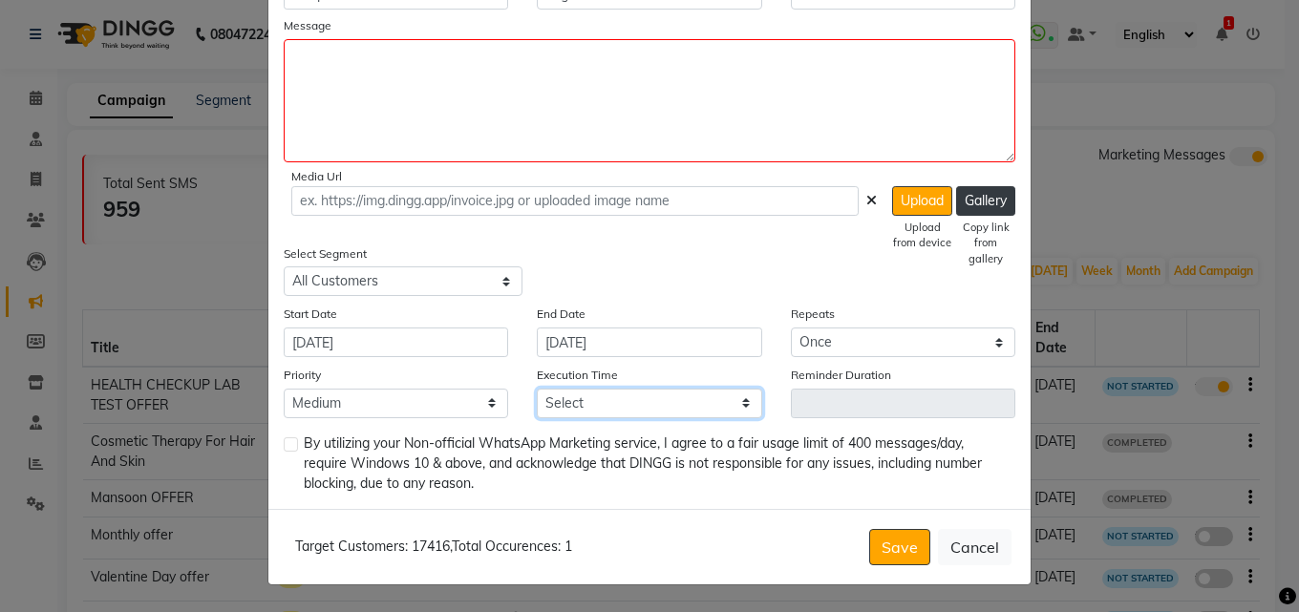
click at [615, 403] on select "Select 09:00 AM 09:15 AM 09:30 AM 09:45 AM 10:00 AM 10:15 AM 10:30 AM 10:45 AM …" at bounding box center [649, 404] width 225 height 30
select select "960"
click at [537, 389] on select "Select 09:00 AM 09:15 AM 09:30 AM 09:45 AM 10:00 AM 10:15 AM 10:30 AM 10:45 AM …" at bounding box center [649, 404] width 225 height 30
click at [288, 447] on label at bounding box center [291, 445] width 14 height 14
click at [288, 447] on input "checkbox" at bounding box center [290, 446] width 12 height 12
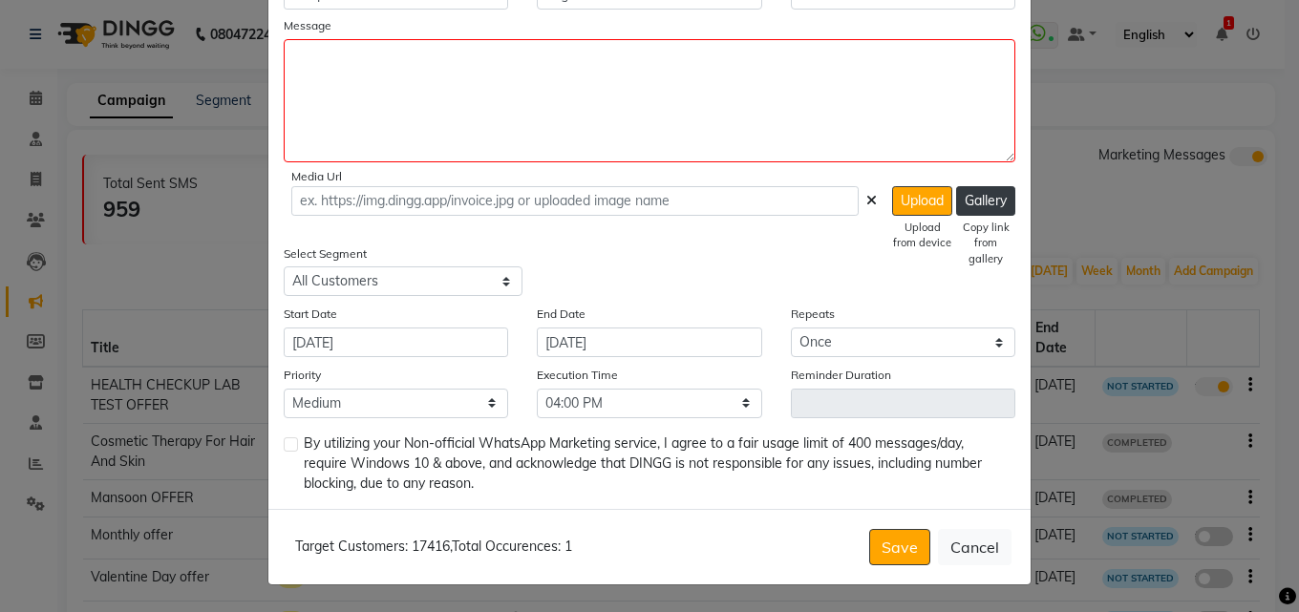
checkbox input "true"
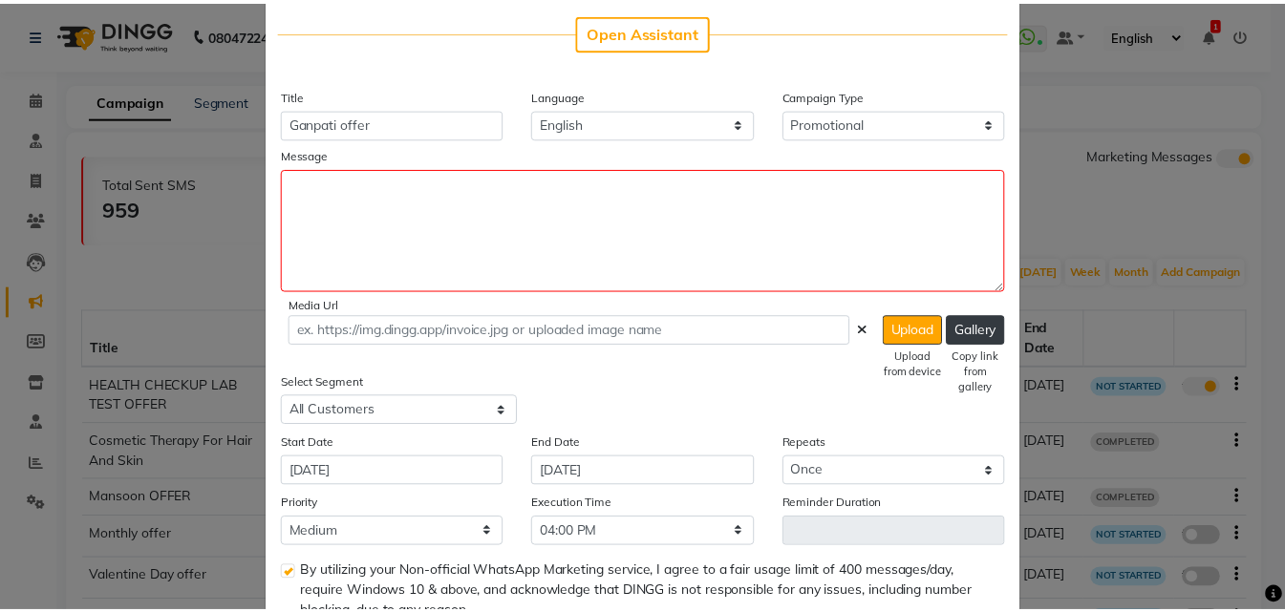
scroll to position [0, 0]
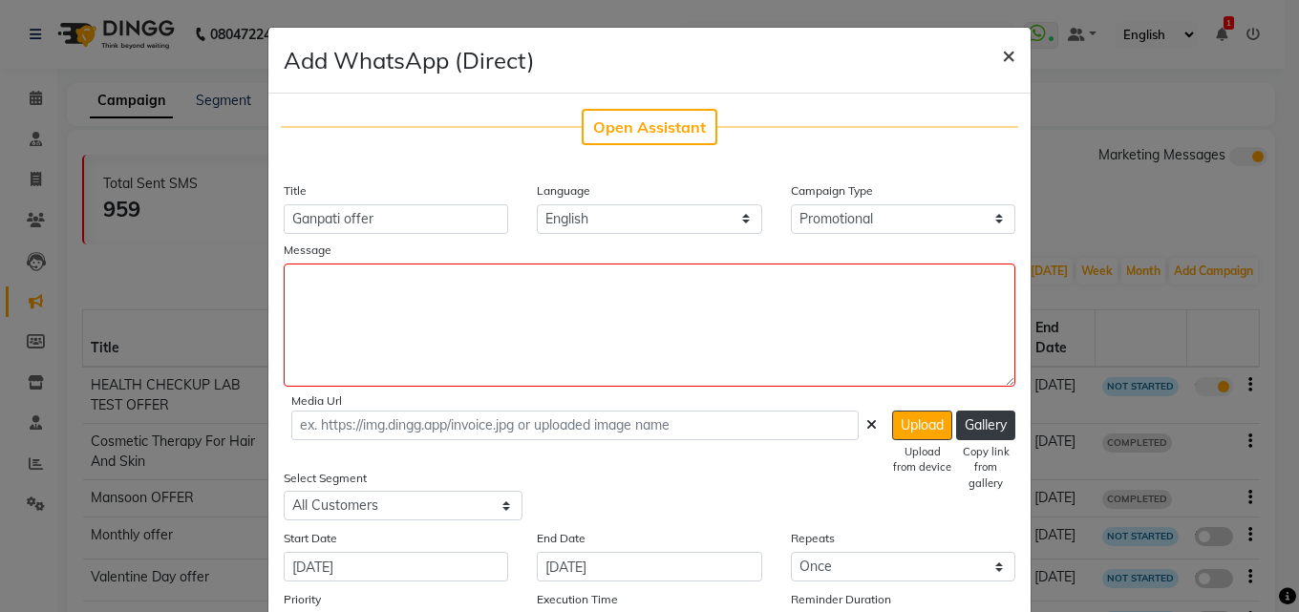
click at [1002, 54] on span "×" at bounding box center [1008, 54] width 13 height 29
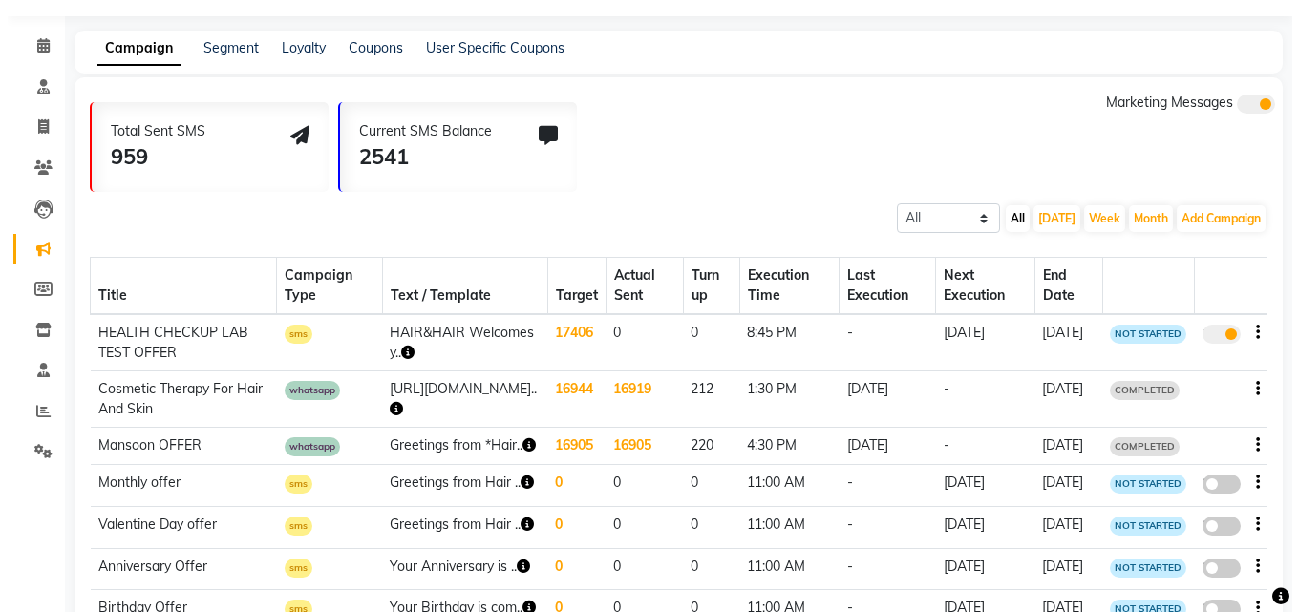
scroll to position [115, 0]
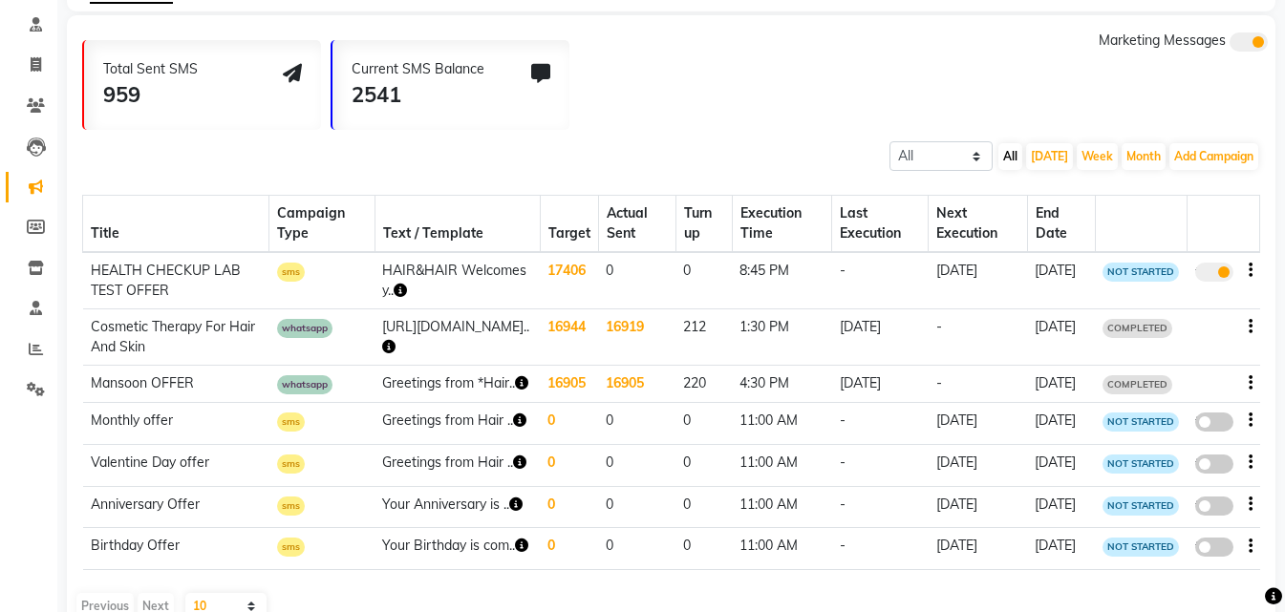
click at [1201, 474] on span at bounding box center [1214, 464] width 38 height 19
click at [1221, 467] on input "false" at bounding box center [1221, 467] width 0 height 0
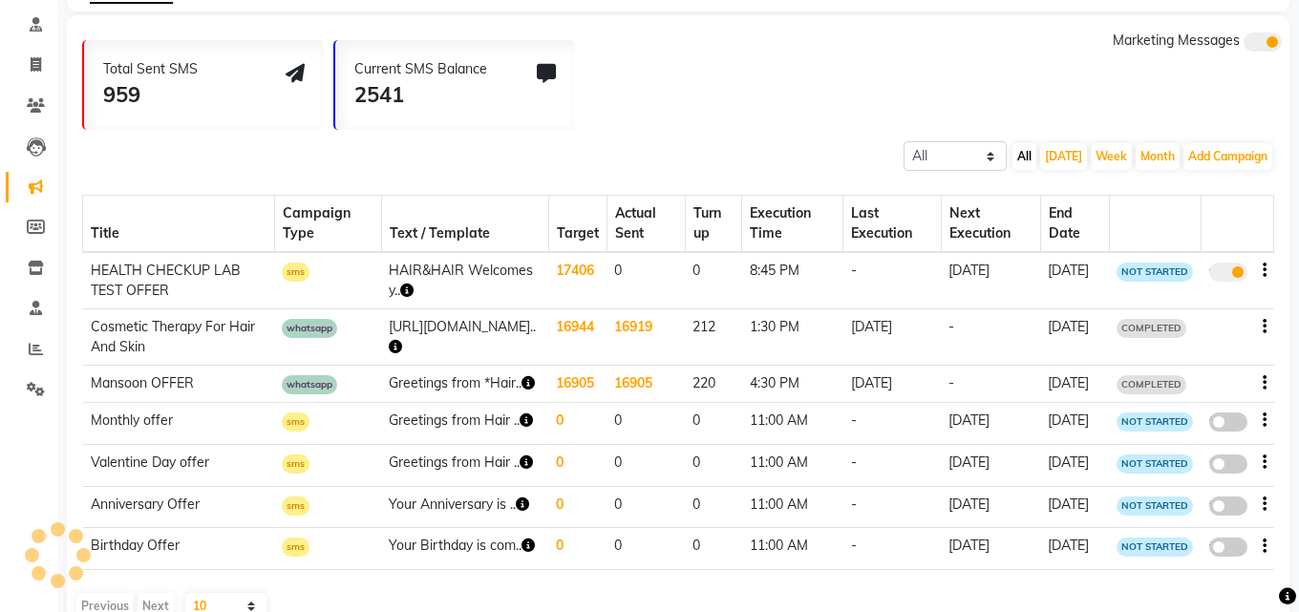
select select "3"
select select "20645"
select select "1"
select select "2"
select select "660"
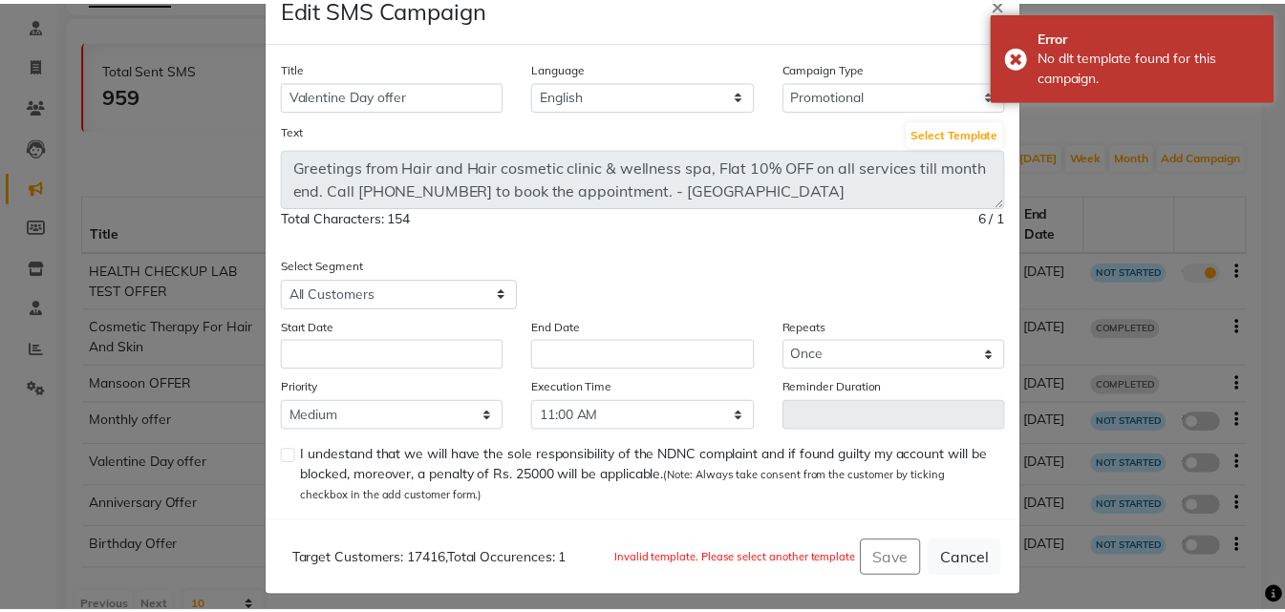
scroll to position [64, 0]
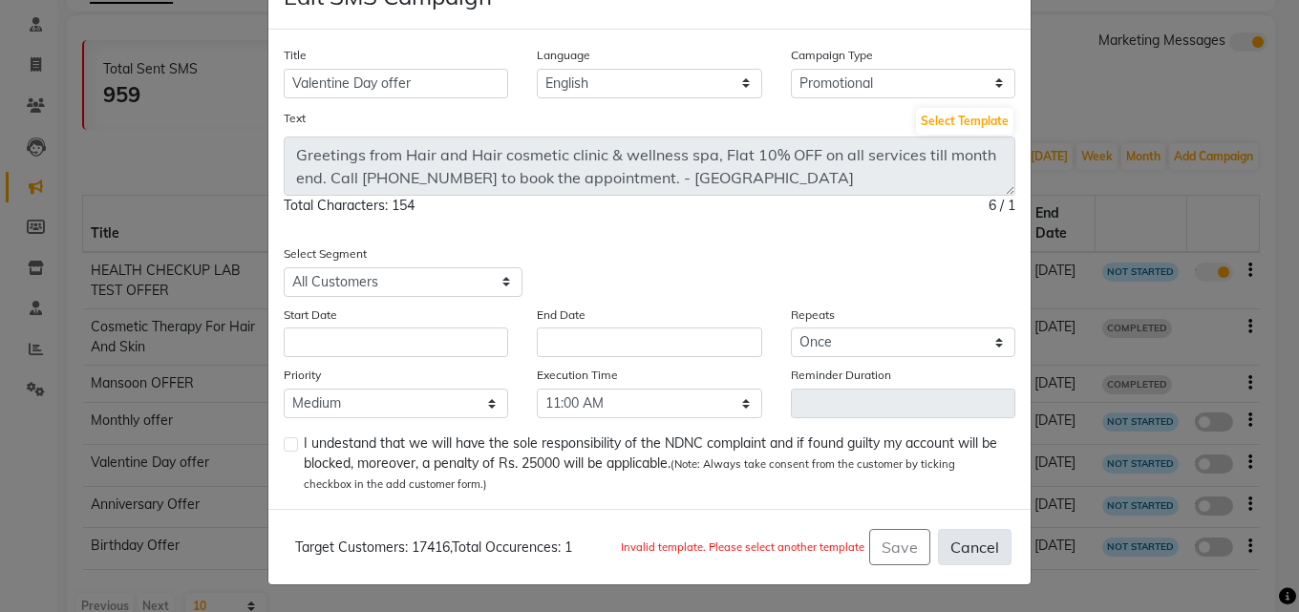
click at [964, 544] on button "Cancel" at bounding box center [975, 547] width 74 height 36
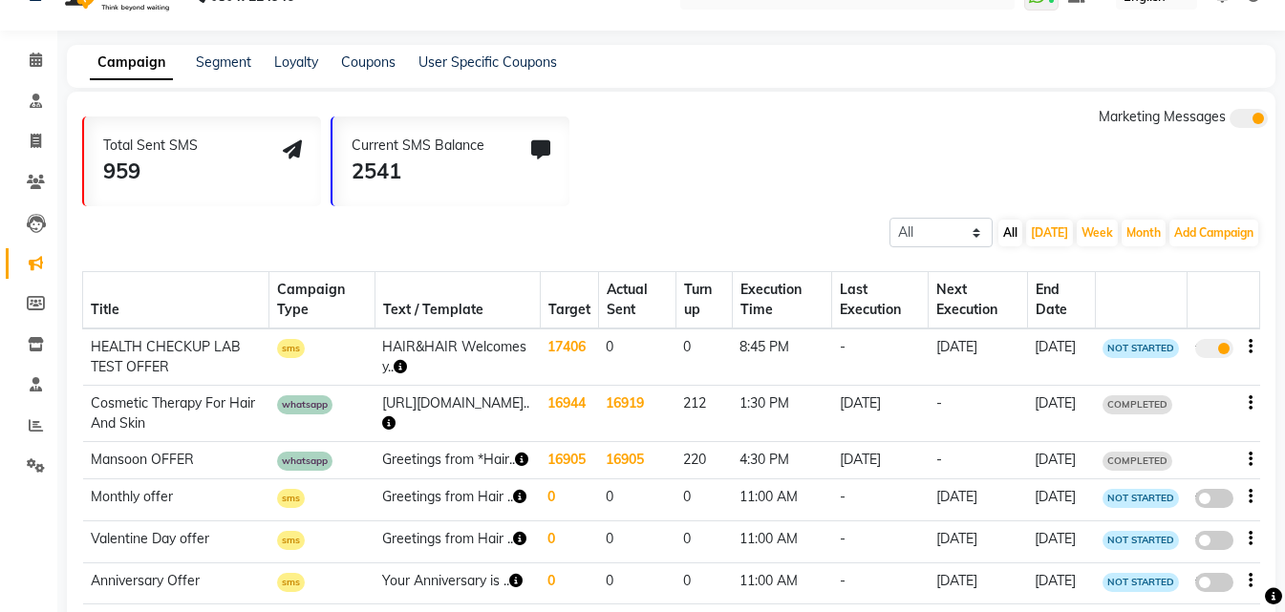
scroll to position [32, 0]
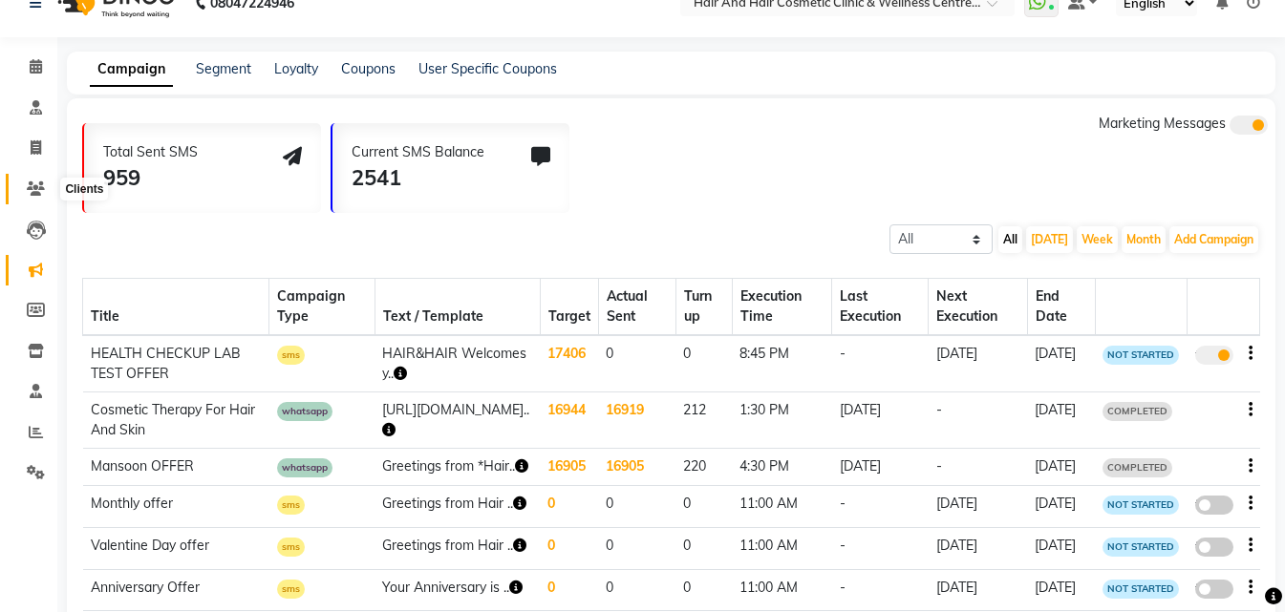
click at [30, 186] on icon at bounding box center [36, 189] width 18 height 14
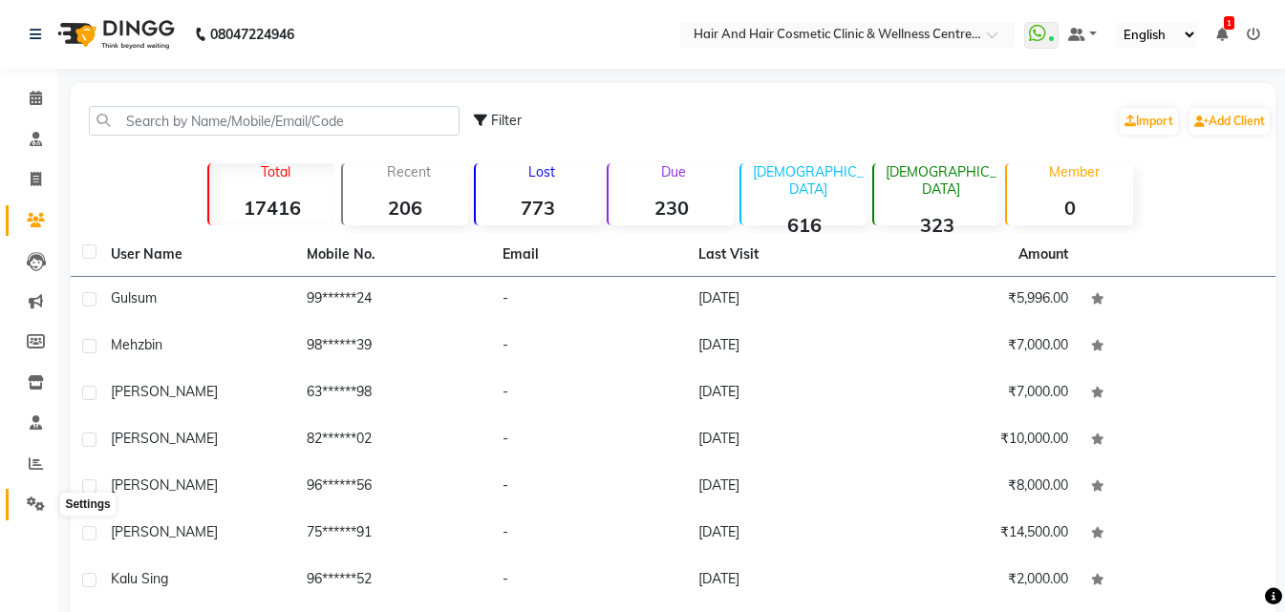
click at [39, 504] on icon at bounding box center [36, 504] width 18 height 14
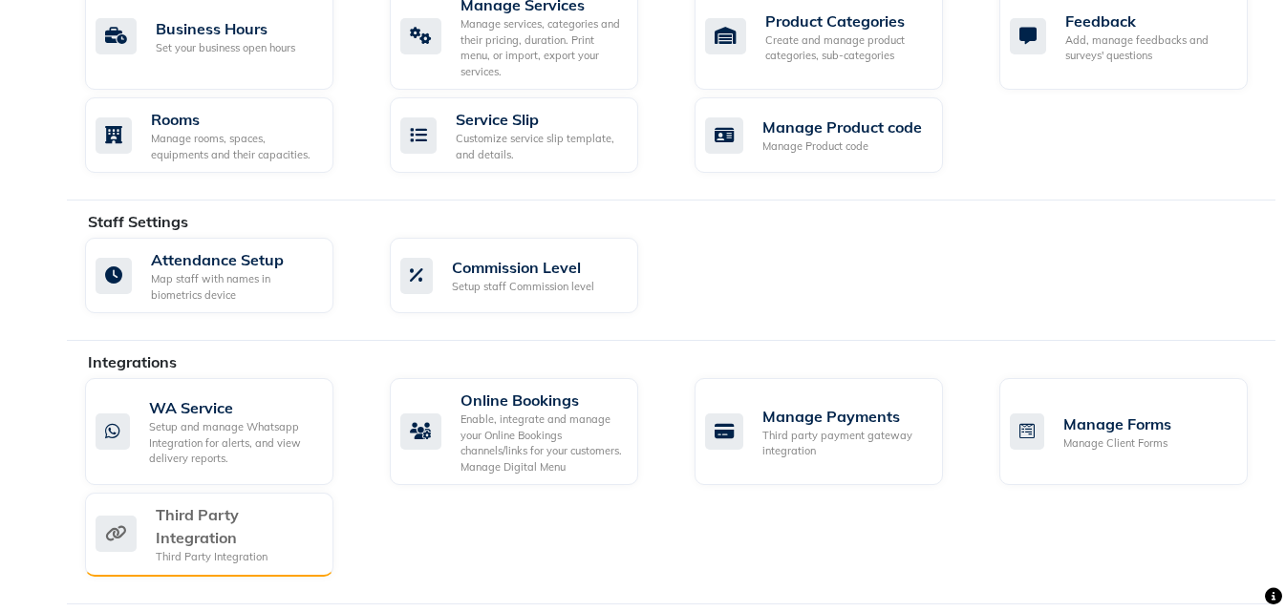
scroll to position [956, 0]
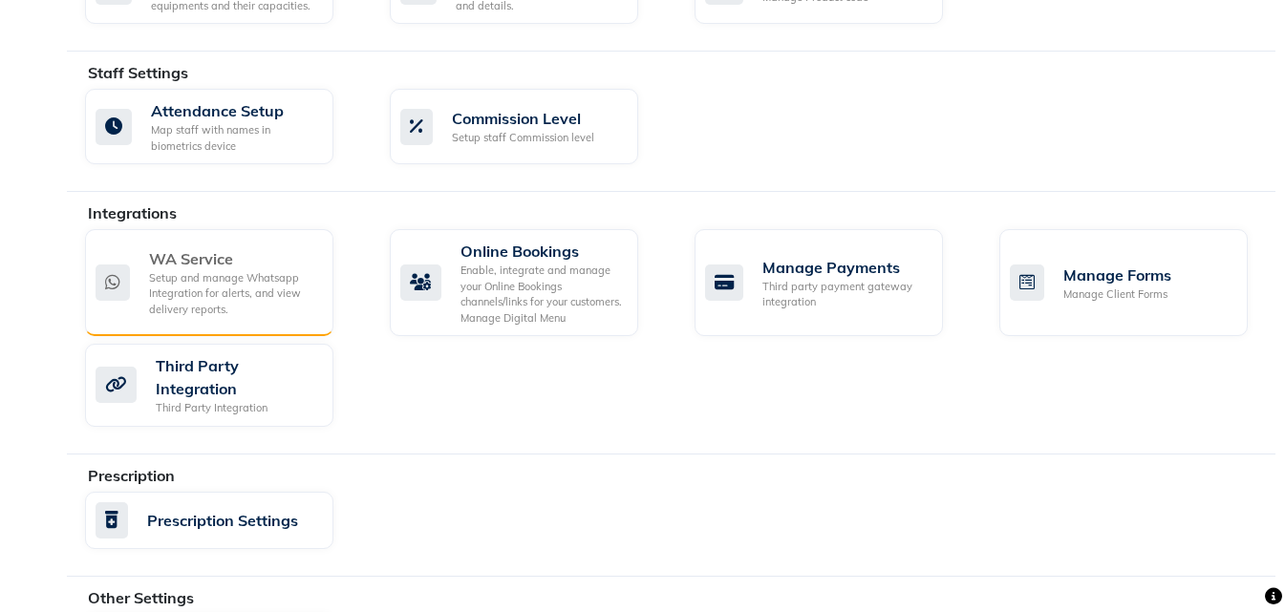
click at [236, 278] on div "Setup and manage Whatsapp Integration for alerts, and view delivery reports." at bounding box center [233, 294] width 169 height 48
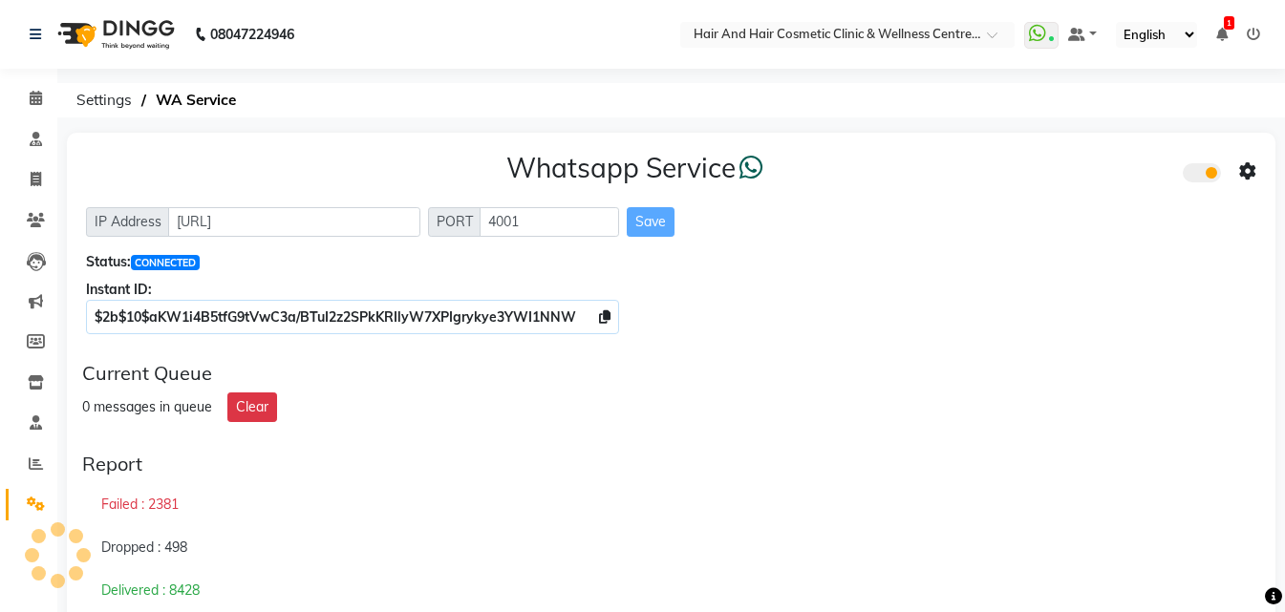
click at [1254, 174] on icon at bounding box center [1247, 171] width 17 height 17
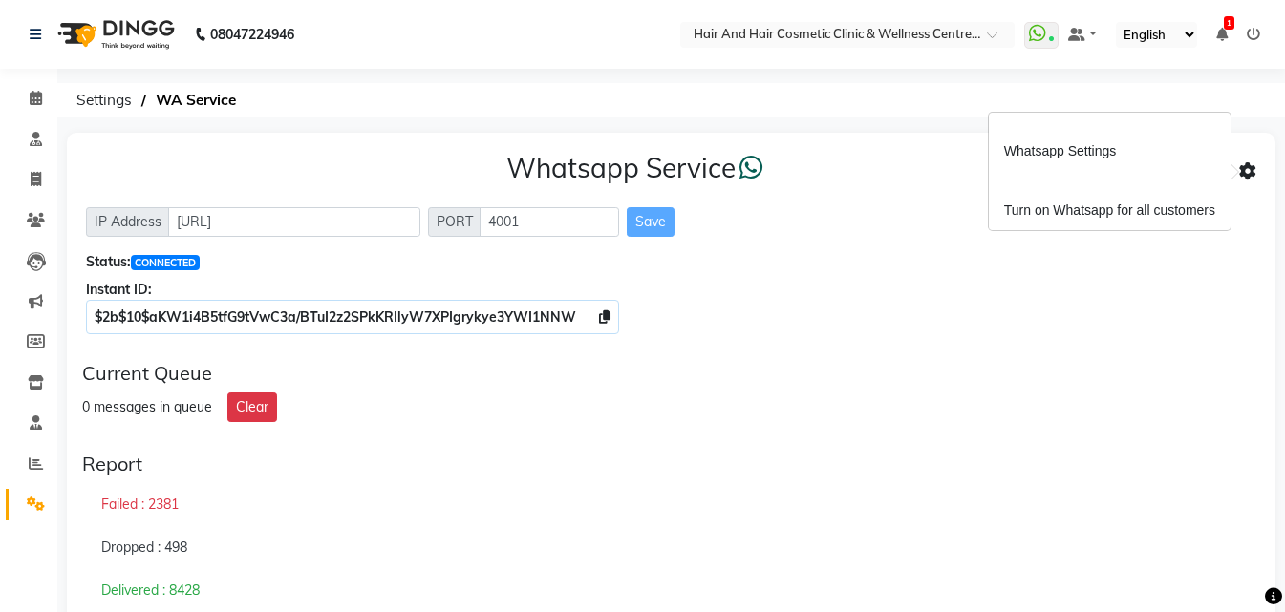
click at [1250, 174] on icon at bounding box center [1247, 171] width 17 height 17
click at [35, 299] on icon at bounding box center [36, 301] width 14 height 14
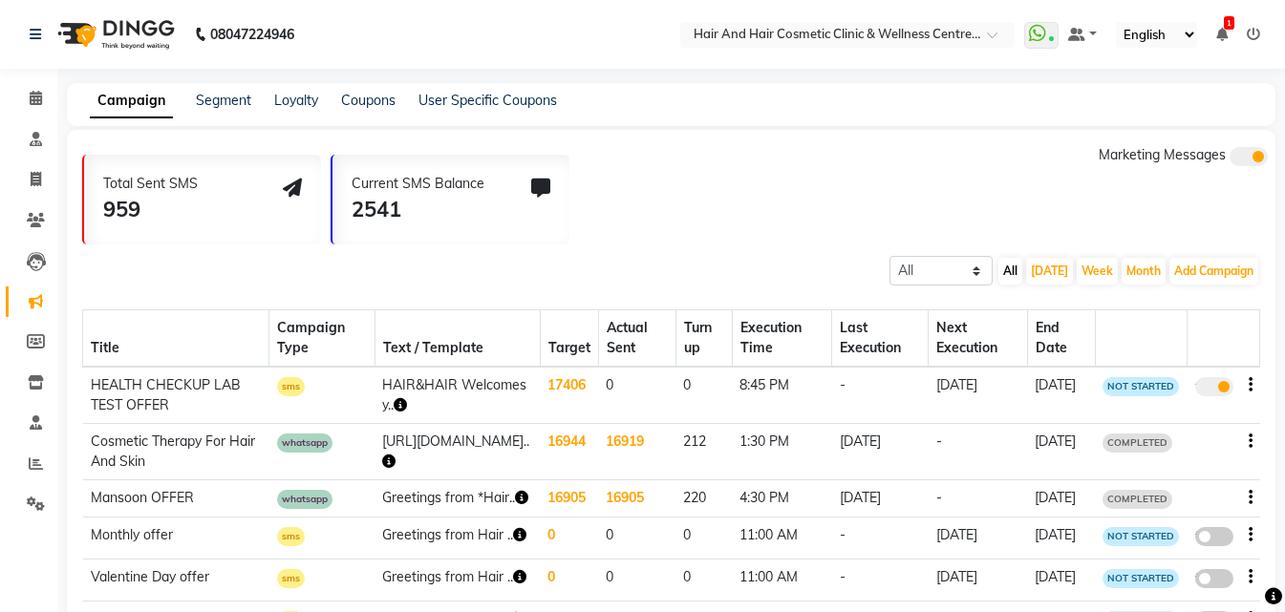
click at [1176, 161] on span "Marketing Messages" at bounding box center [1162, 154] width 127 height 17
click at [1254, 160] on span at bounding box center [1249, 156] width 38 height 19
click at [1230, 160] on input "checkbox" at bounding box center [1230, 160] width 0 height 0
click at [1254, 160] on span at bounding box center [1249, 156] width 38 height 19
click at [1230, 160] on input "checkbox" at bounding box center [1230, 160] width 0 height 0
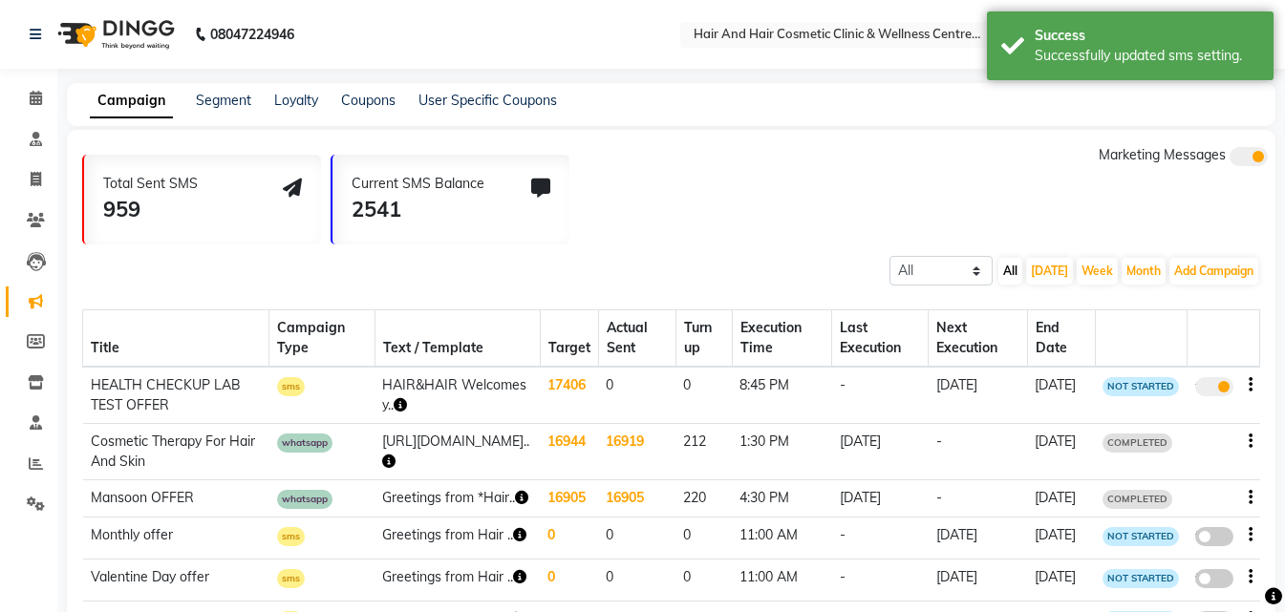
click at [1254, 160] on span at bounding box center [1249, 156] width 38 height 19
click at [1230, 160] on input "checkbox" at bounding box center [1230, 160] width 0 height 0
click at [1239, 160] on span at bounding box center [1249, 156] width 38 height 19
click at [1230, 160] on input "checkbox" at bounding box center [1230, 160] width 0 height 0
click at [135, 97] on link "Campaign" at bounding box center [131, 101] width 83 height 34
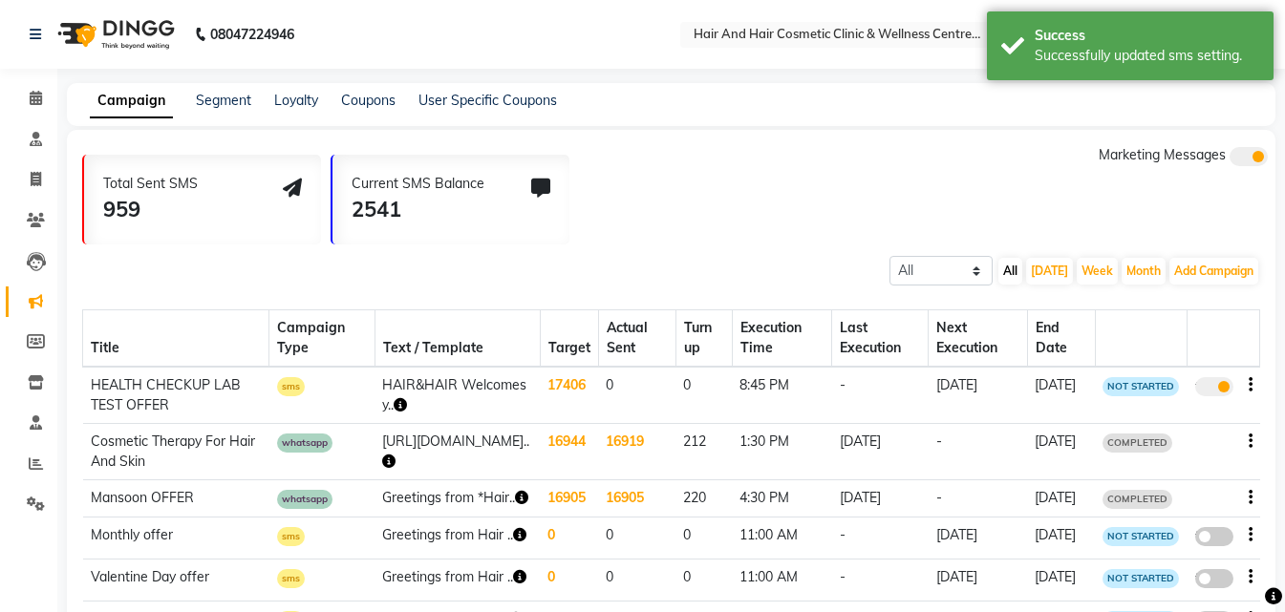
click at [132, 113] on link "Campaign" at bounding box center [131, 101] width 83 height 34
click at [165, 97] on link "Campaign" at bounding box center [131, 101] width 83 height 34
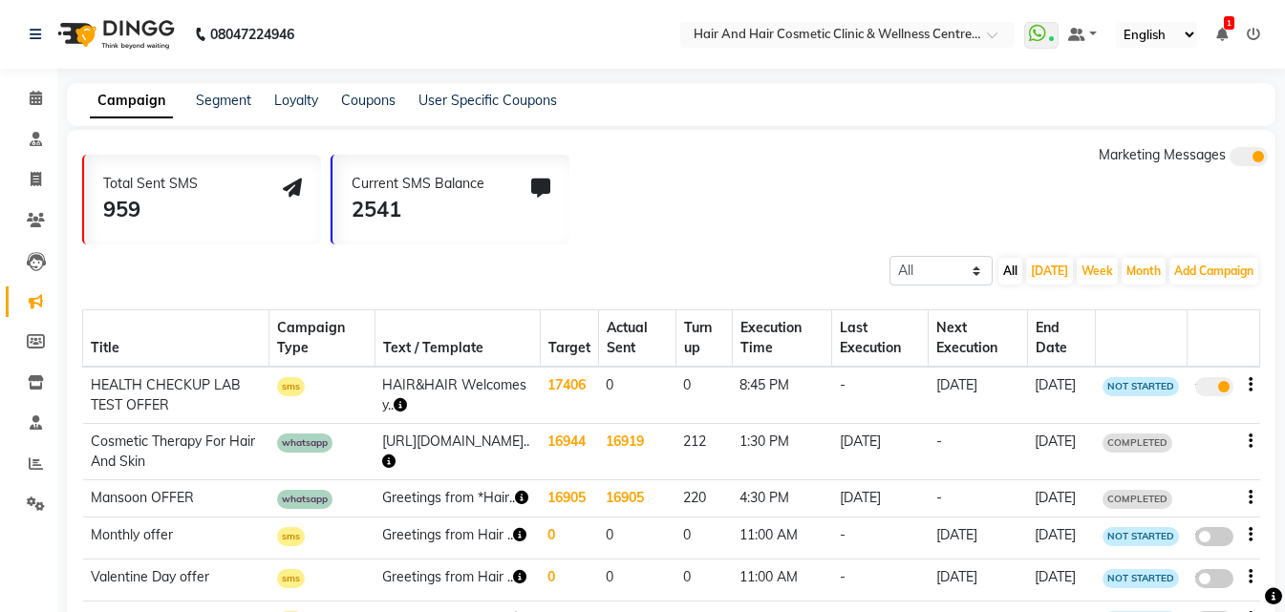
click at [144, 111] on link "Campaign" at bounding box center [131, 101] width 83 height 34
click at [214, 98] on link "Segment" at bounding box center [223, 100] width 55 height 17
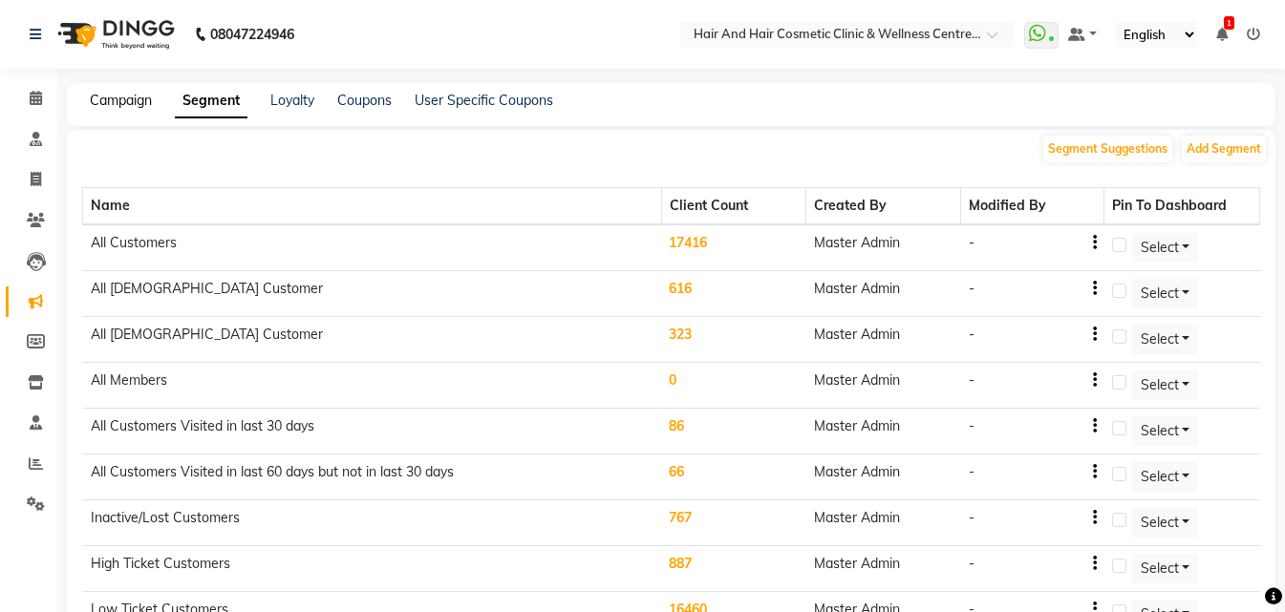
click at [123, 105] on link "Campaign" at bounding box center [121, 100] width 62 height 17
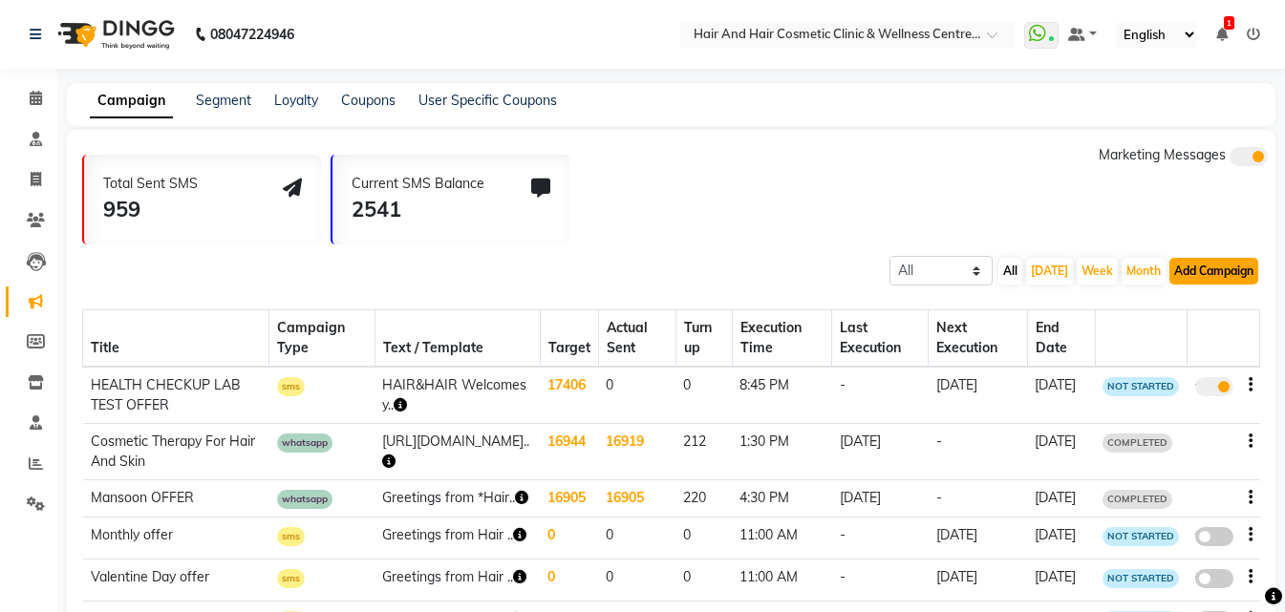
click at [1186, 268] on button "Add Campaign" at bounding box center [1214, 271] width 89 height 27
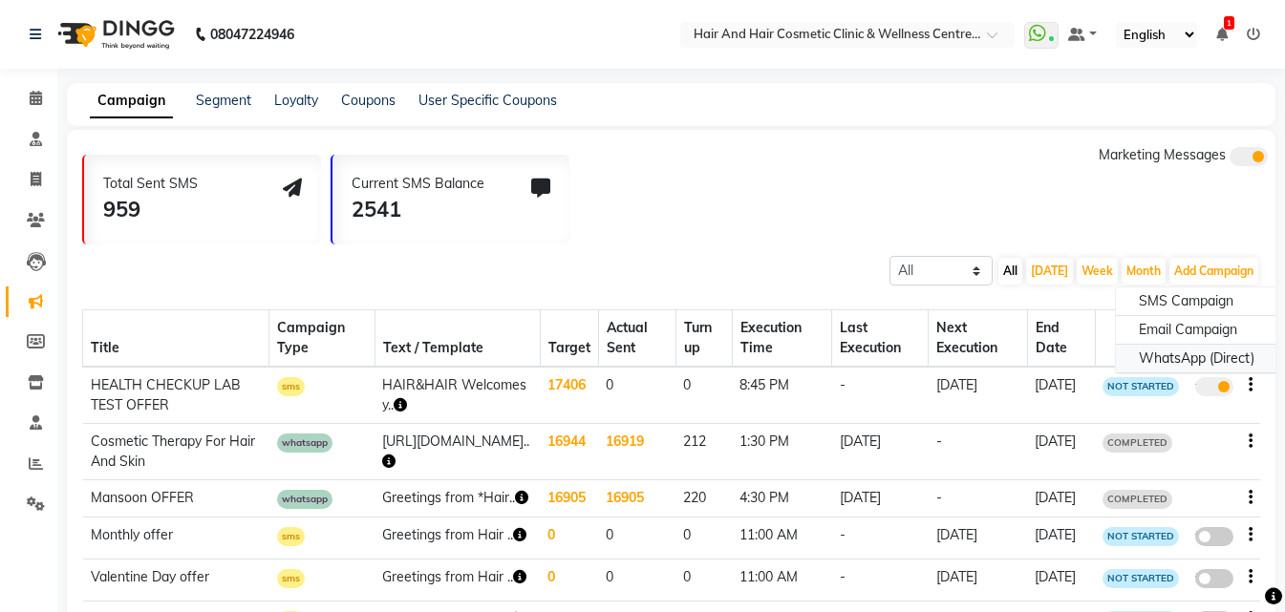
click at [1179, 356] on div "WhatsApp (Direct)" at bounding box center [1196, 359] width 161 height 29
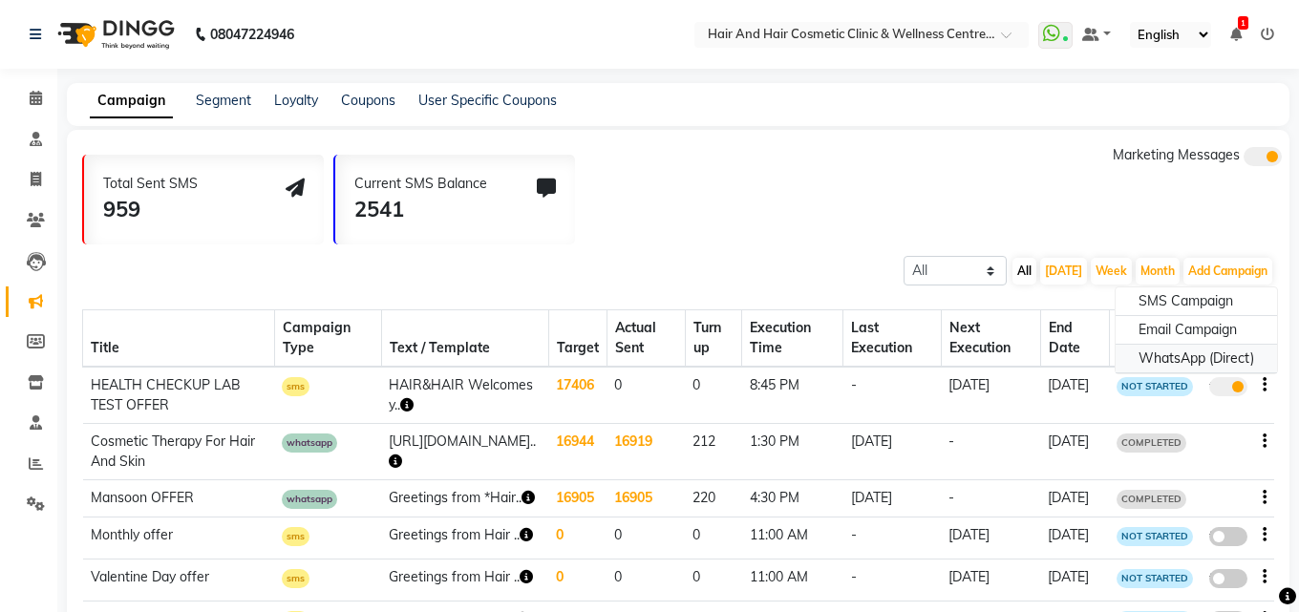
select select "2"
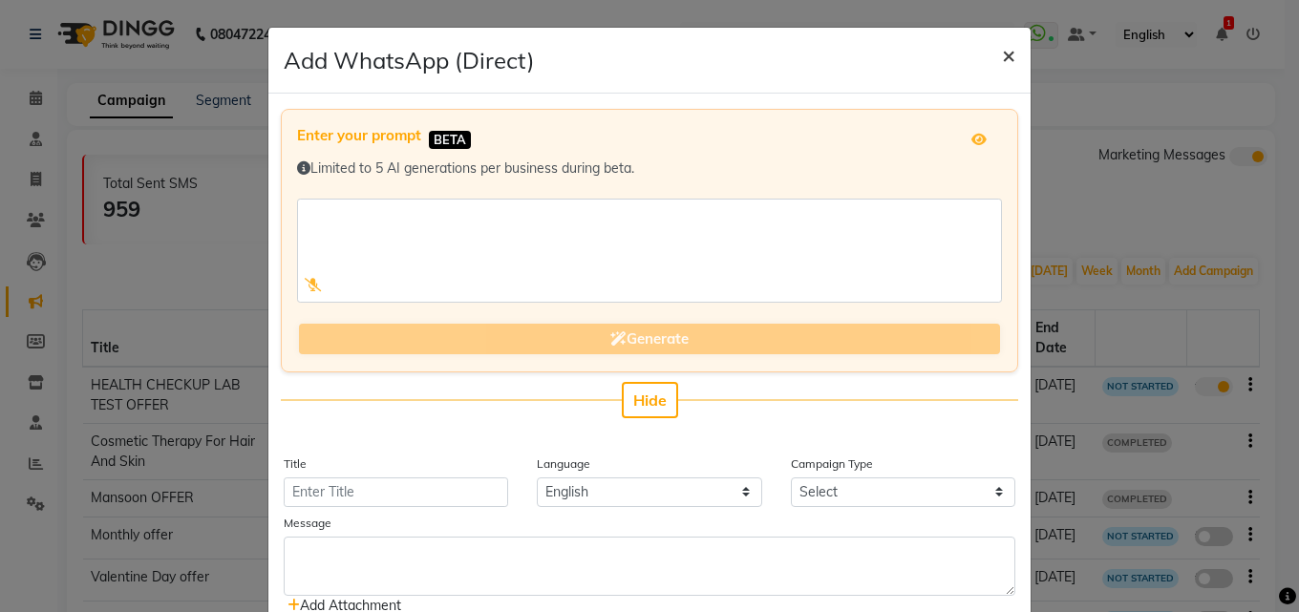
click at [993, 57] on button "×" at bounding box center [1009, 55] width 44 height 54
